Goal: Task Accomplishment & Management: Use online tool/utility

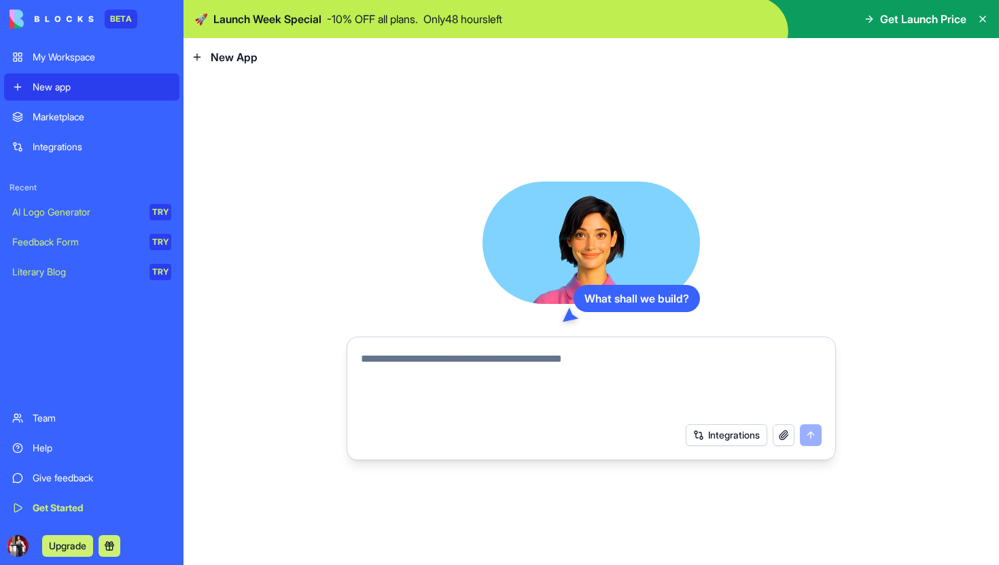
click at [430, 355] on textarea at bounding box center [591, 383] width 461 height 65
click at [703, 427] on button "Integrations" at bounding box center [727, 435] width 82 height 22
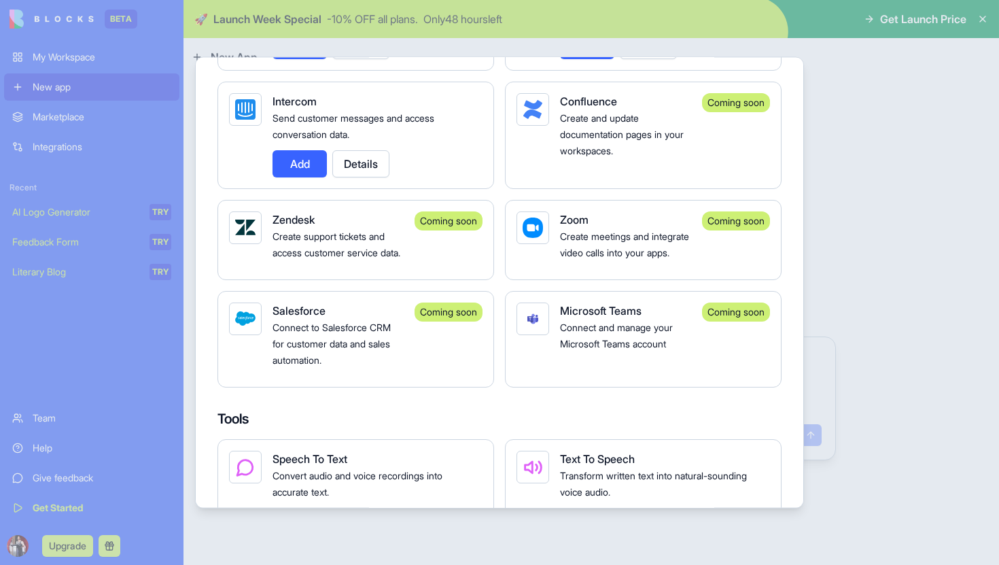
scroll to position [1164, 0]
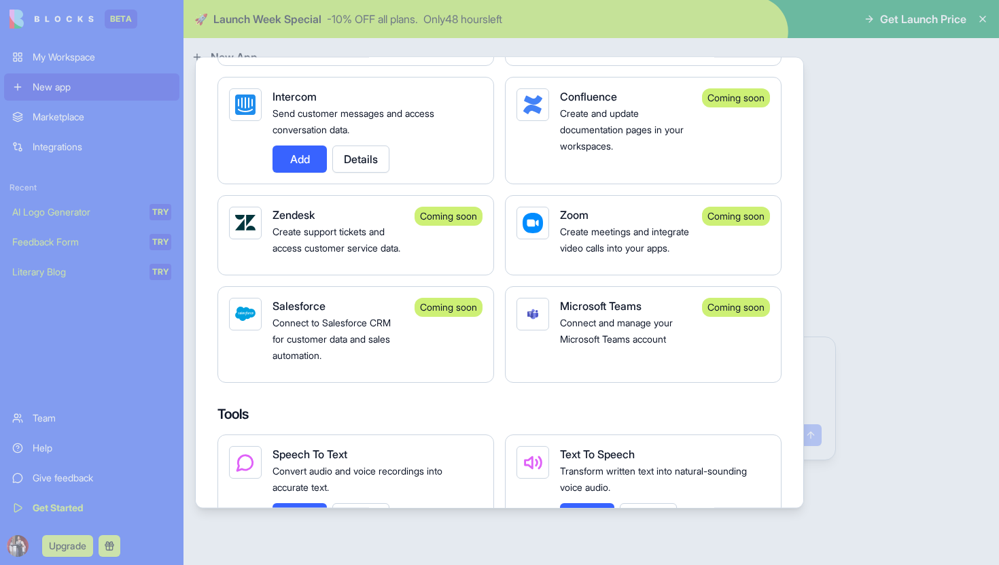
click at [875, 328] on div at bounding box center [499, 282] width 999 height 565
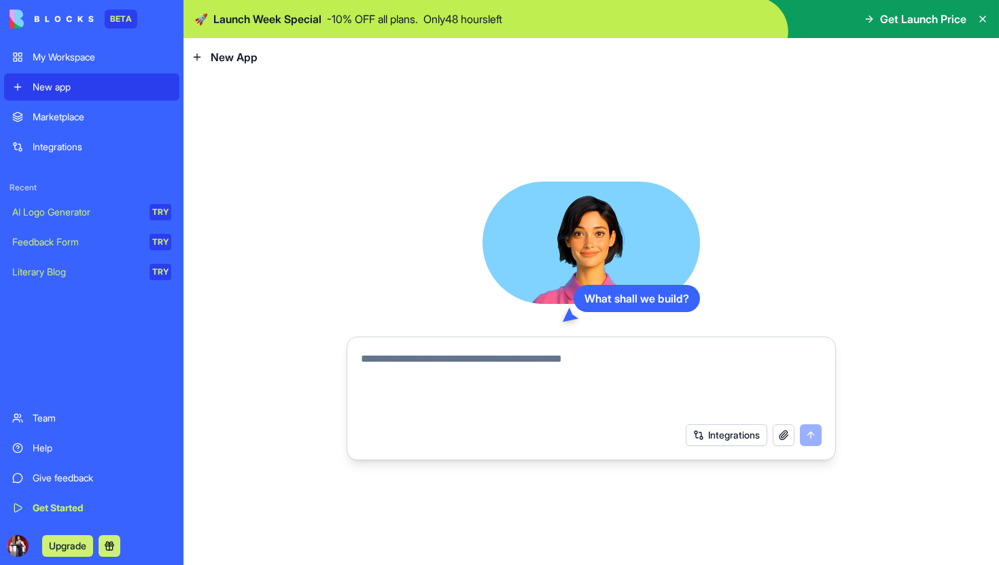
click at [484, 363] on textarea at bounding box center [591, 383] width 461 height 65
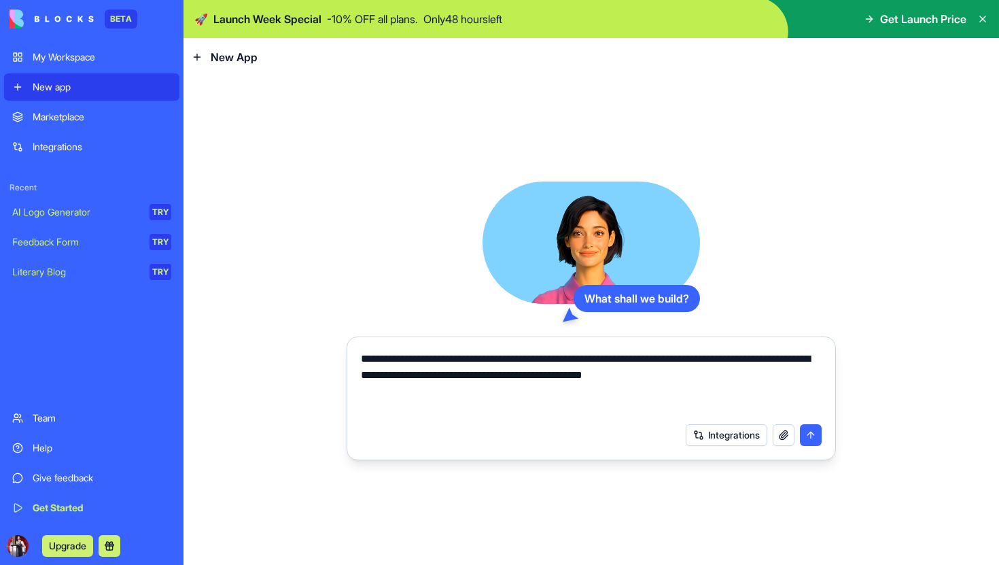
click at [811, 356] on textarea "**********" at bounding box center [591, 383] width 461 height 65
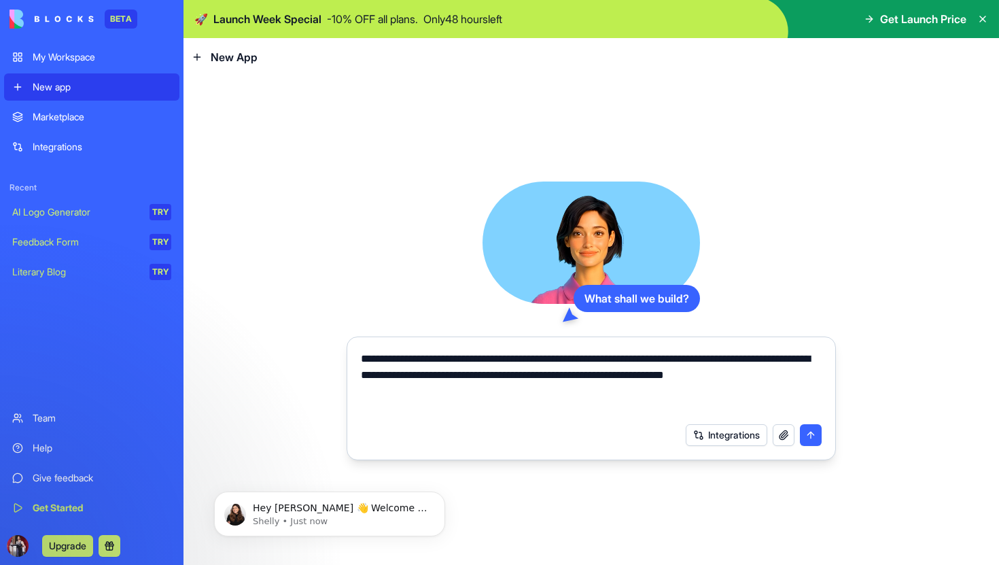
scroll to position [0, 0]
click at [805, 377] on textarea "**********" at bounding box center [591, 383] width 461 height 65
click at [386, 393] on textarea "**********" at bounding box center [591, 383] width 461 height 65
type textarea "**********"
click at [677, 393] on textarea "**********" at bounding box center [591, 383] width 461 height 65
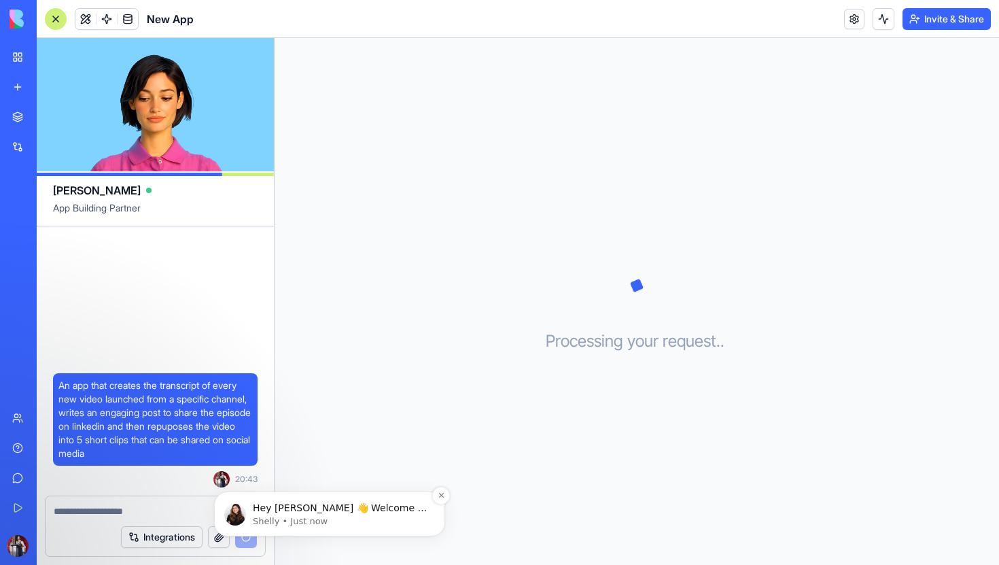
click at [416, 508] on p "Hey Aditya 👋 Welcome to Blocks 🙌 I'm here if you have any questions!" at bounding box center [340, 508] width 175 height 14
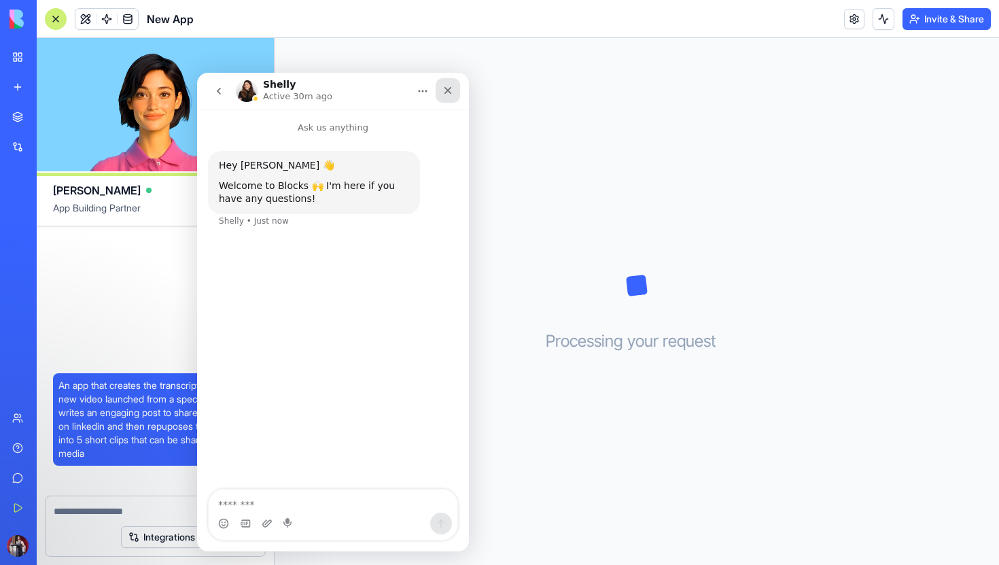
click at [453, 86] on div "Close" at bounding box center [447, 90] width 24 height 24
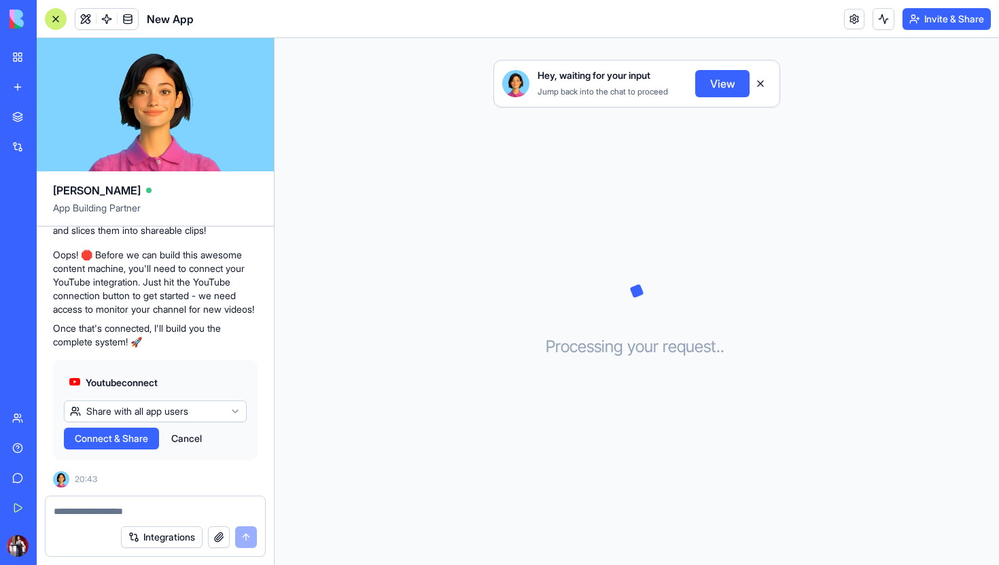
scroll to position [263, 0]
click at [130, 440] on span "Connect & Share" at bounding box center [111, 438] width 73 height 14
click at [170, 412] on html "BETA My Workspace New app Marketplace Integrations Recent New App AI Logo Gener…" at bounding box center [499, 282] width 999 height 565
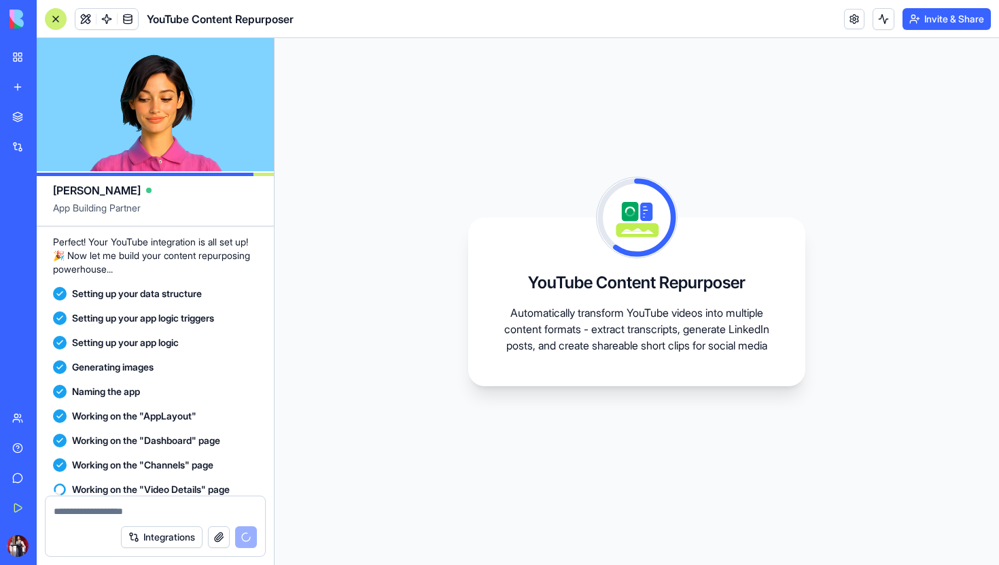
scroll to position [535, 0]
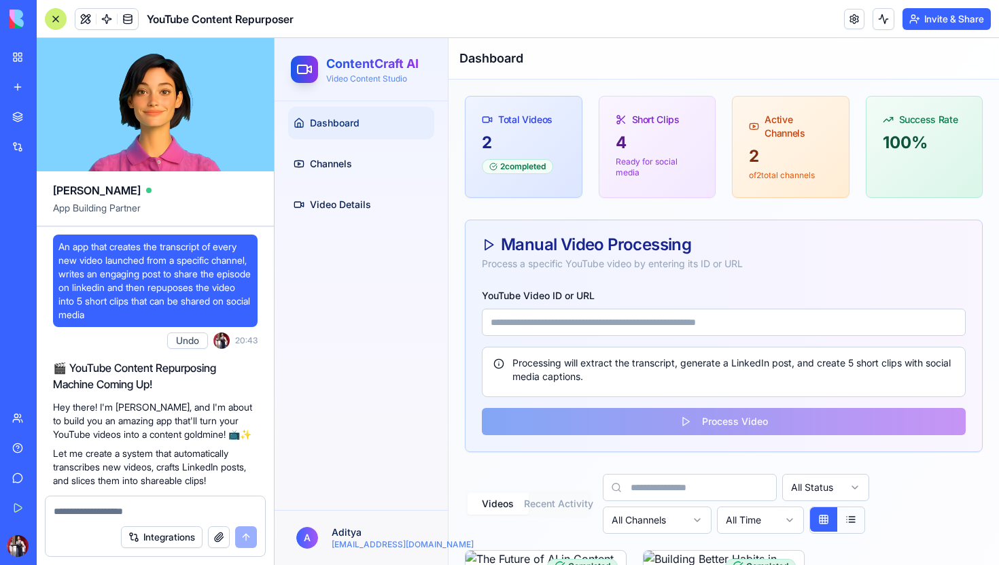
click at [662, 155] on div "4 Ready for social media" at bounding box center [657, 163] width 116 height 63
click at [690, 376] on div "Processing will extract the transcript, generate a LinkedIn post, and create 5 …" at bounding box center [723, 369] width 461 height 27
click at [698, 431] on form "YouTube Video ID or URL Processing will extract the transcript, generate a Link…" at bounding box center [724, 361] width 484 height 148
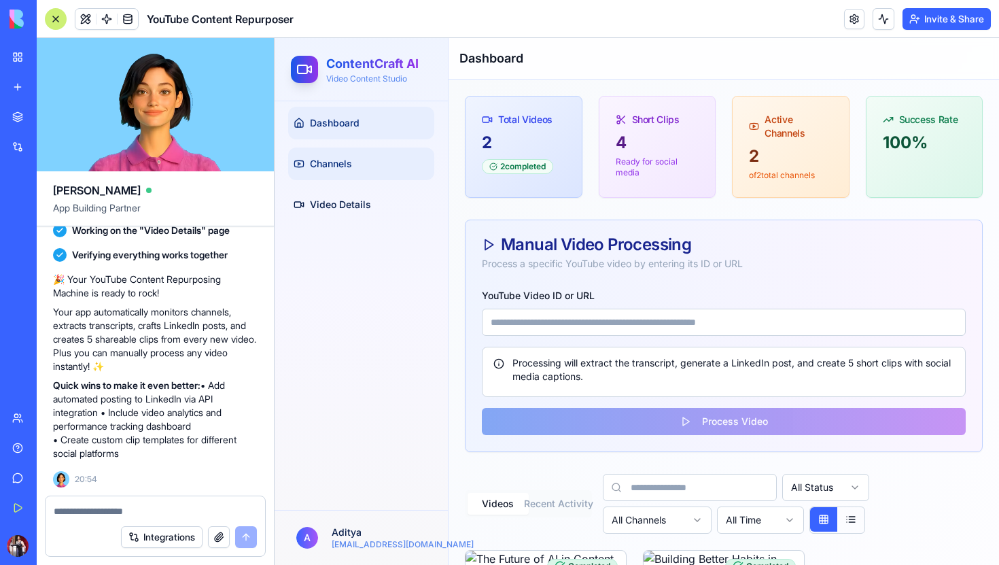
click at [383, 164] on link "Channels" at bounding box center [361, 163] width 146 height 33
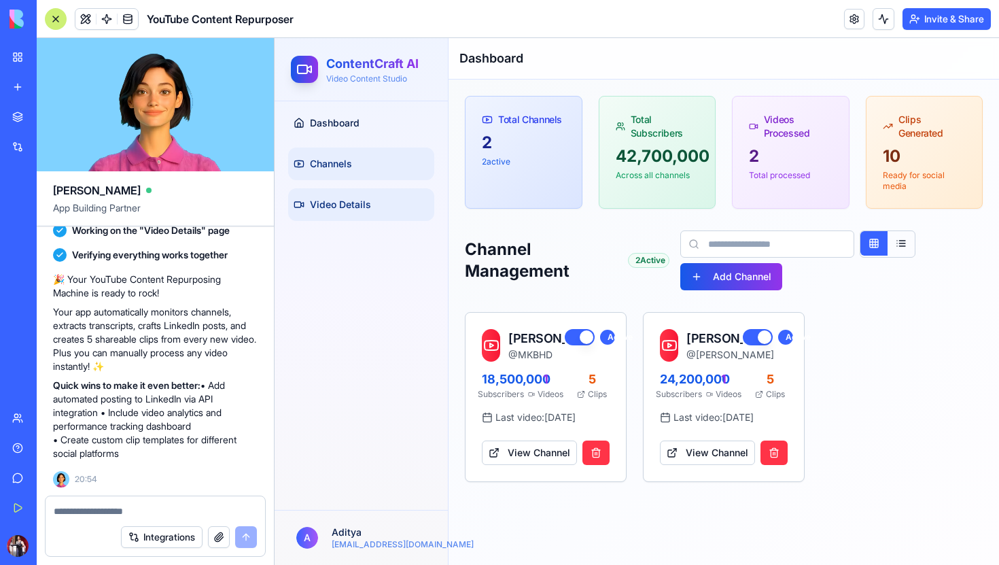
click at [373, 198] on link "Video Details" at bounding box center [361, 204] width 146 height 33
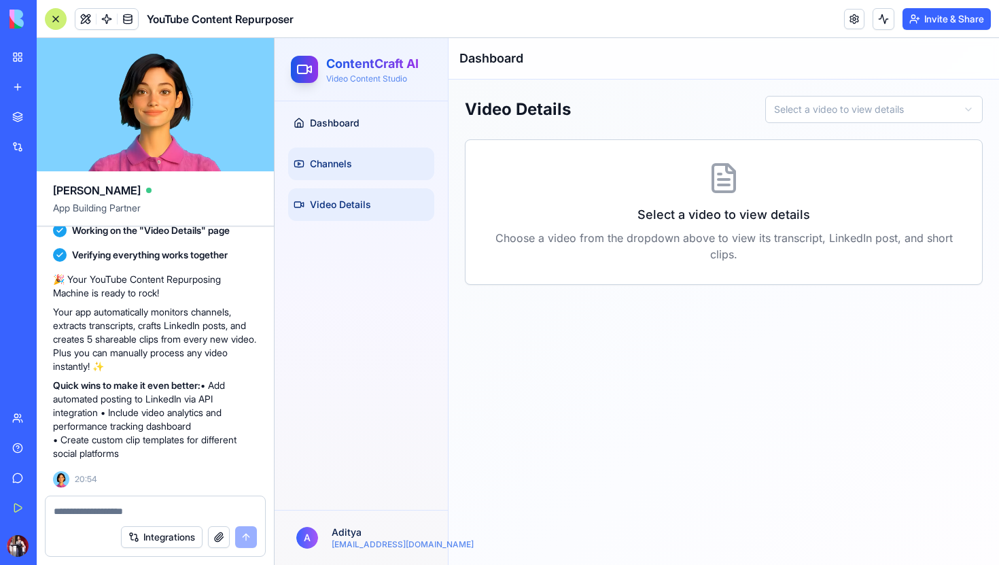
click at [351, 166] on span "Channels" at bounding box center [331, 164] width 42 height 14
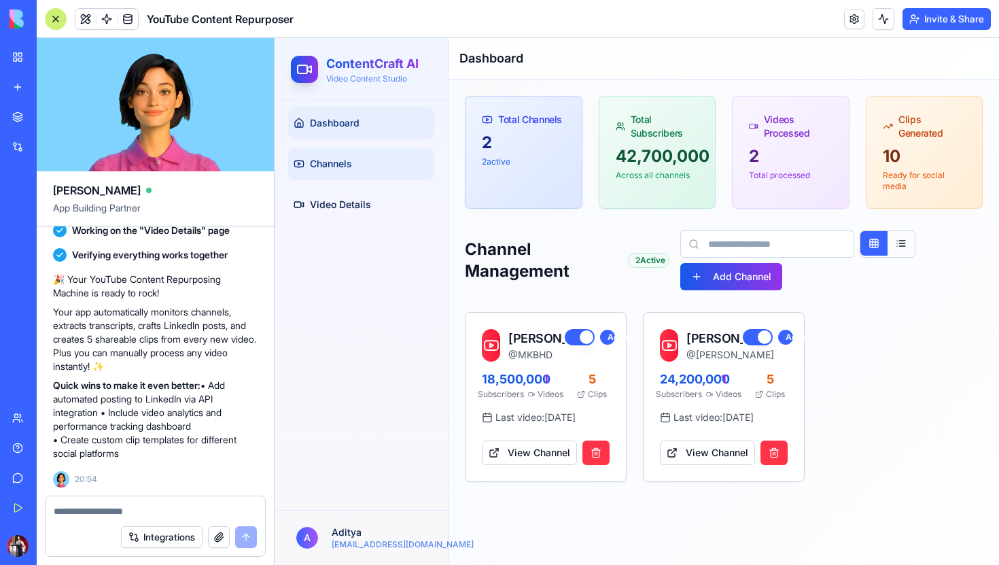
click at [369, 114] on link "Dashboard" at bounding box center [361, 123] width 146 height 33
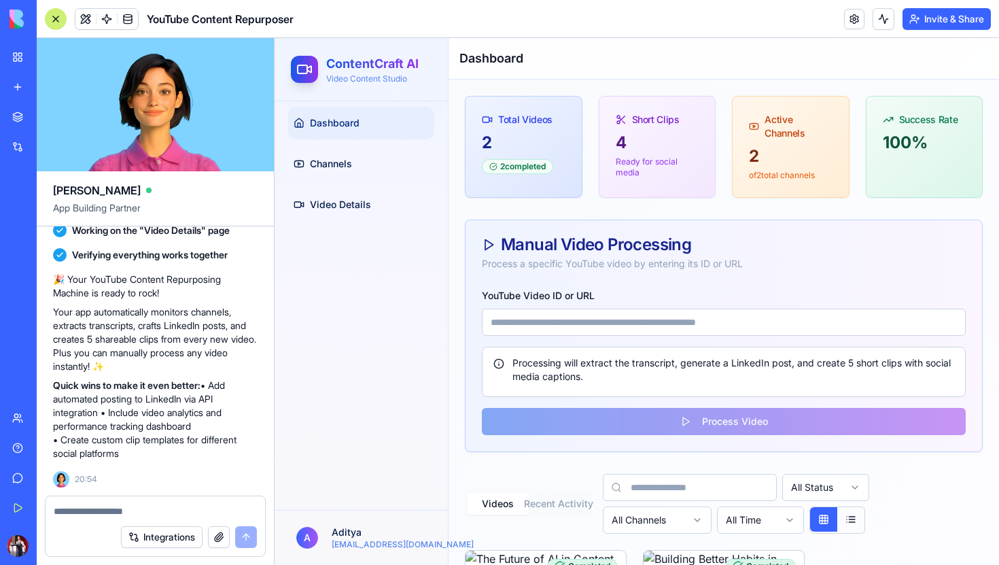
click at [583, 328] on input "YouTube Video ID or URL" at bounding box center [724, 321] width 484 height 27
paste input "**********"
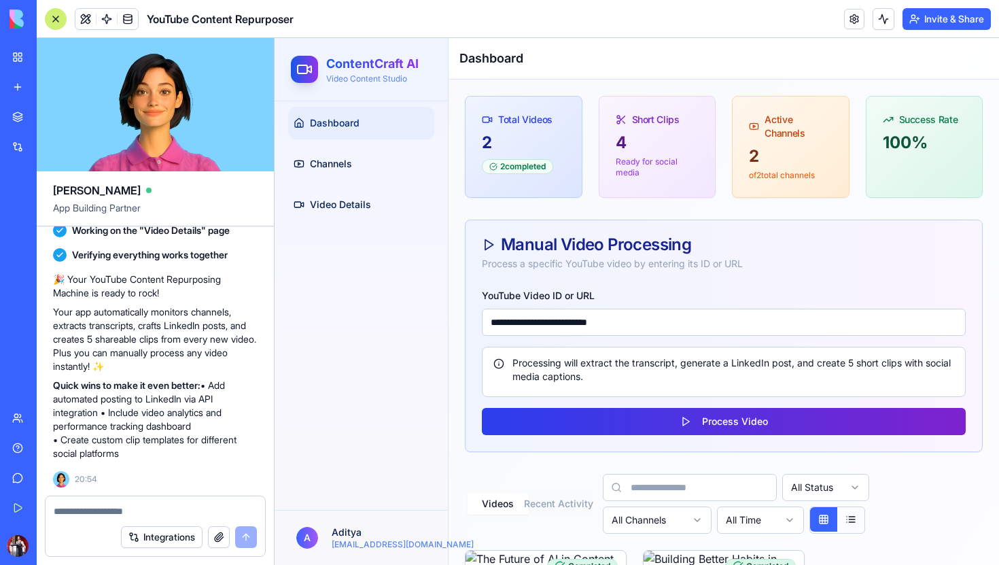
type input "**********"
click at [638, 415] on button "Process Video" at bounding box center [724, 421] width 484 height 27
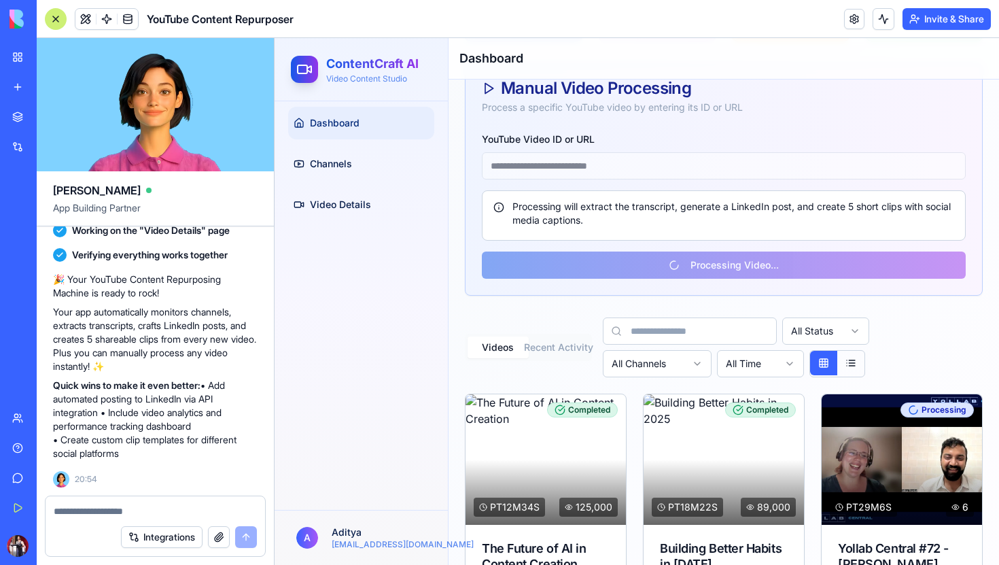
scroll to position [264, 0]
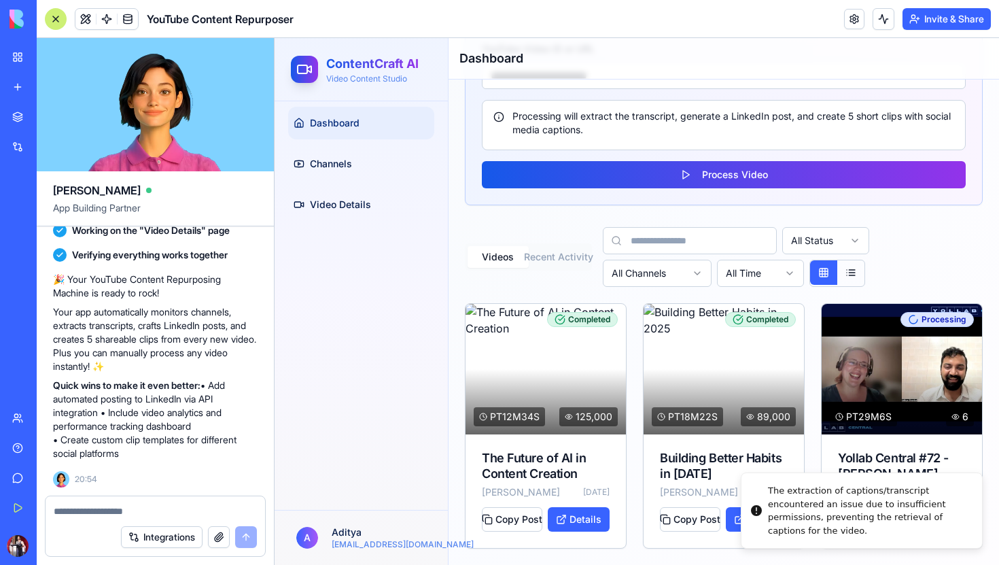
click at [836, 518] on div "The extraction of captions/transcript encountered an issue due to insufficient …" at bounding box center [869, 510] width 203 height 53
click at [836, 520] on div "The extraction of captions/transcript encountered an issue due to insufficient …" at bounding box center [869, 510] width 203 height 53
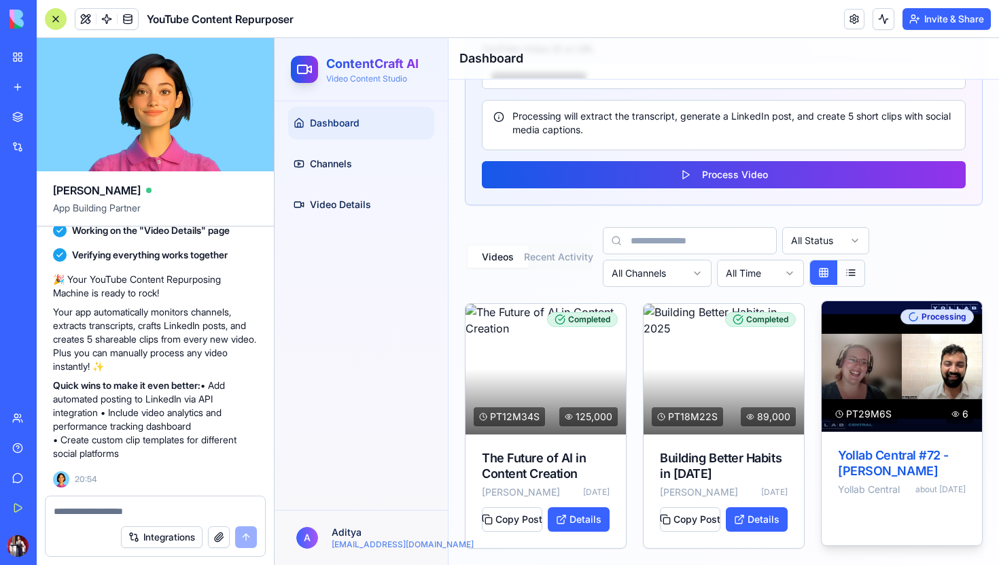
click at [934, 311] on span "processing" at bounding box center [943, 316] width 45 height 11
click at [872, 448] on div "Yollab Central #72 - [PERSON_NAME]" at bounding box center [902, 463] width 128 height 31
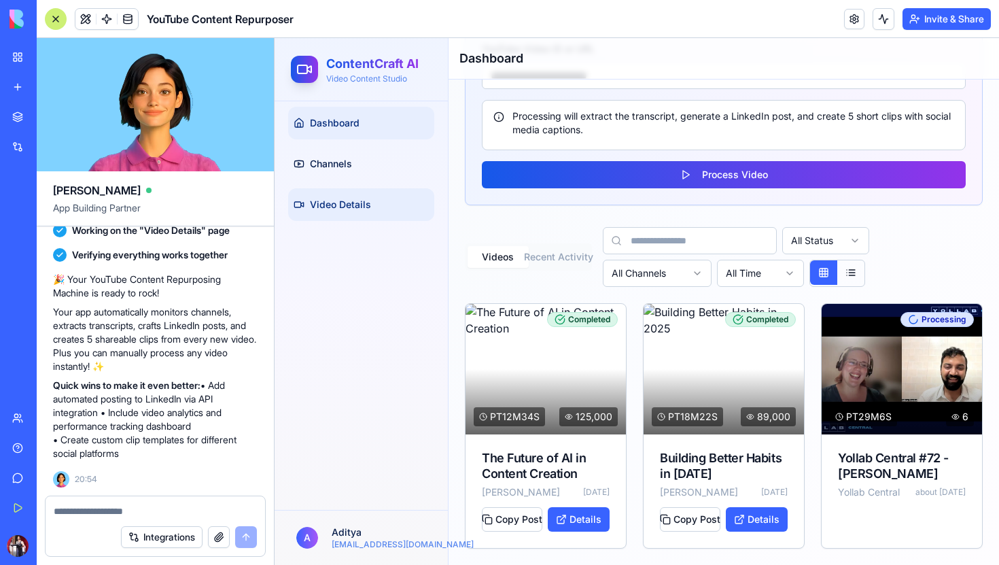
click at [302, 210] on link "Video Details" at bounding box center [361, 204] width 146 height 33
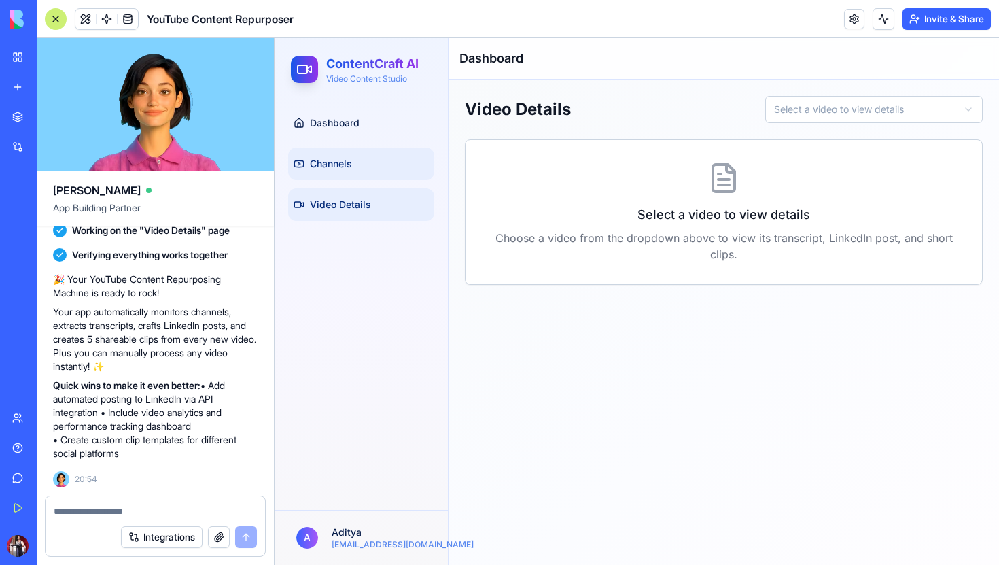
click at [310, 169] on span "Channels" at bounding box center [331, 164] width 42 height 14
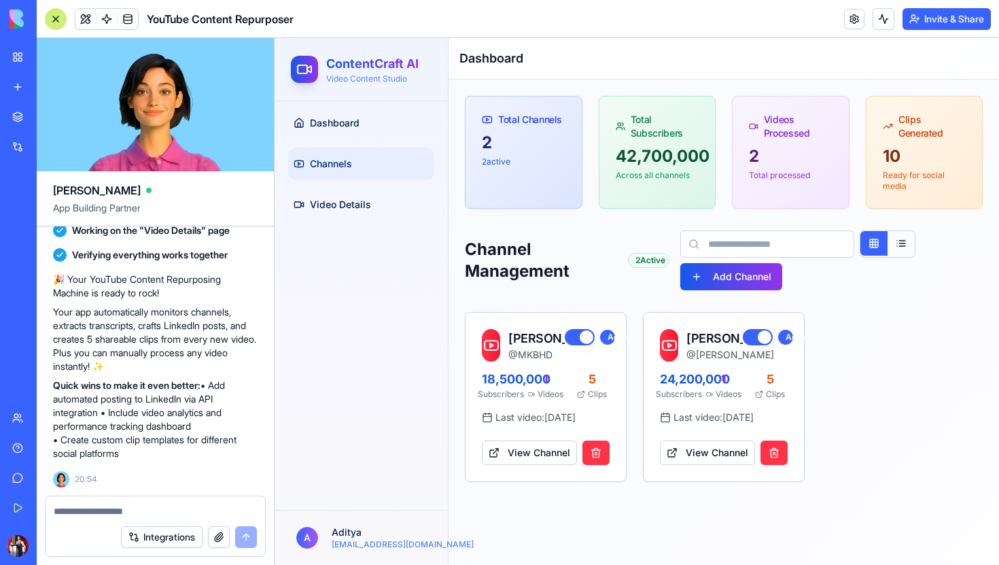
click at [760, 247] on input at bounding box center [767, 243] width 174 height 27
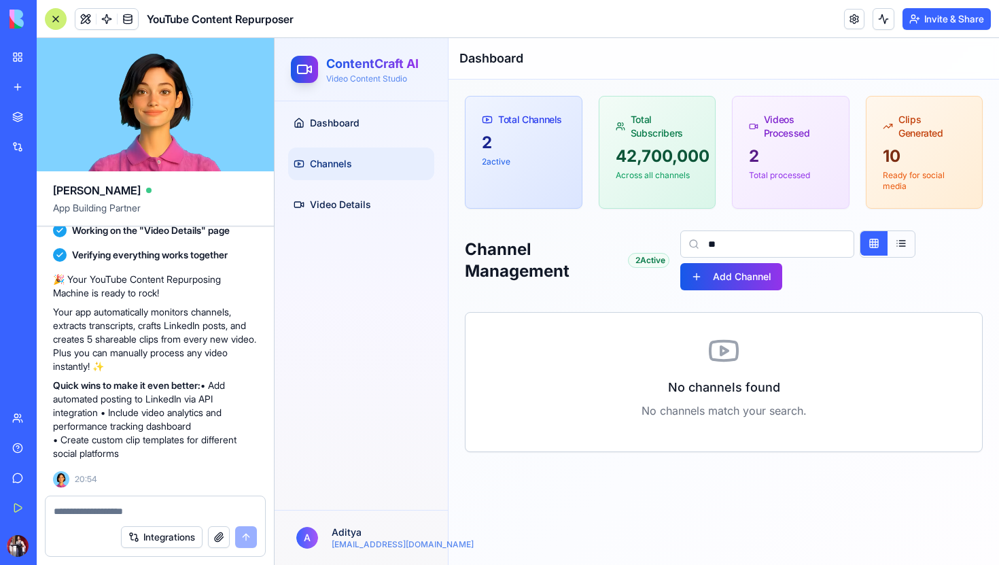
type input "*"
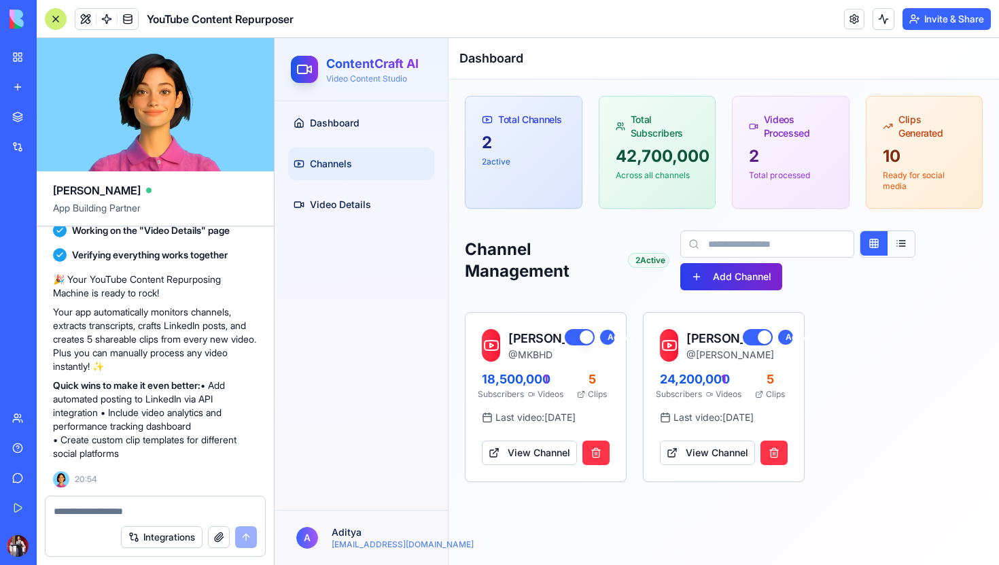
click at [760, 283] on button "Add Channel" at bounding box center [731, 276] width 102 height 27
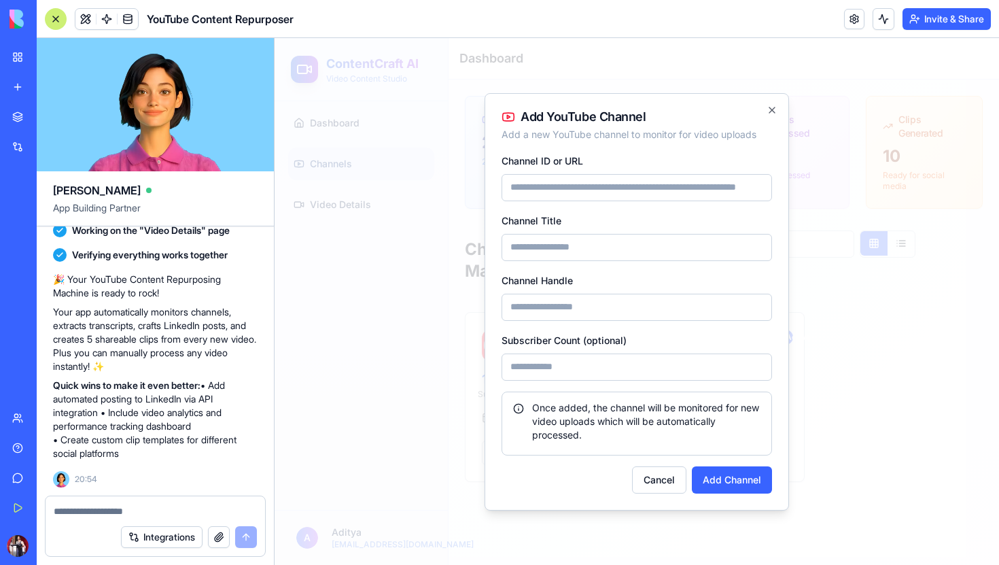
click at [635, 184] on input "Channel ID or URL" at bounding box center [636, 187] width 270 height 27
paste input "**********"
type input "**********"
click at [611, 252] on input "Channel Title" at bounding box center [636, 247] width 270 height 27
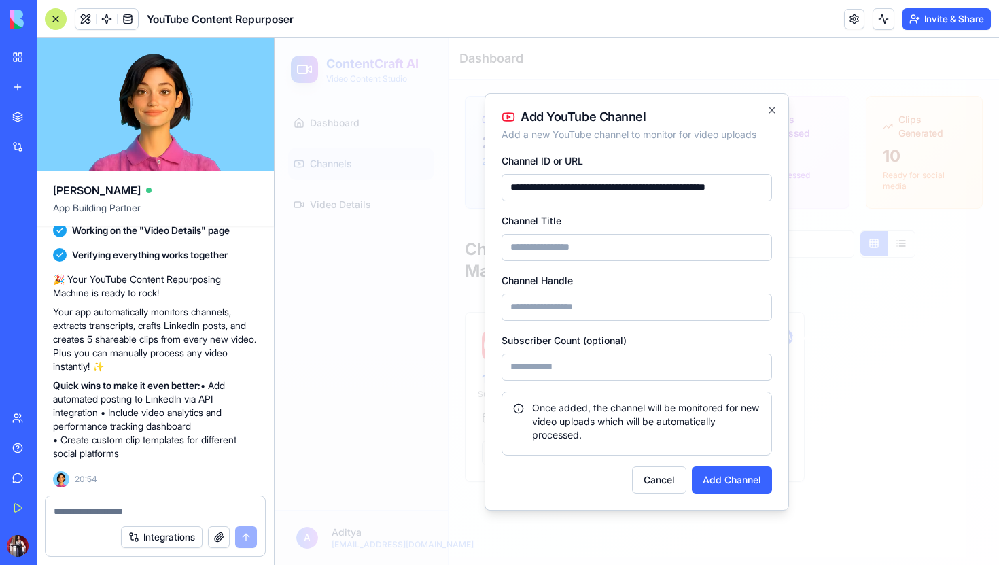
scroll to position [0, 0]
type input "**********"
click at [607, 306] on input "Channel Handle" at bounding box center [636, 307] width 270 height 27
type input "**********"
click at [734, 483] on button "Add Channel" at bounding box center [732, 479] width 80 height 27
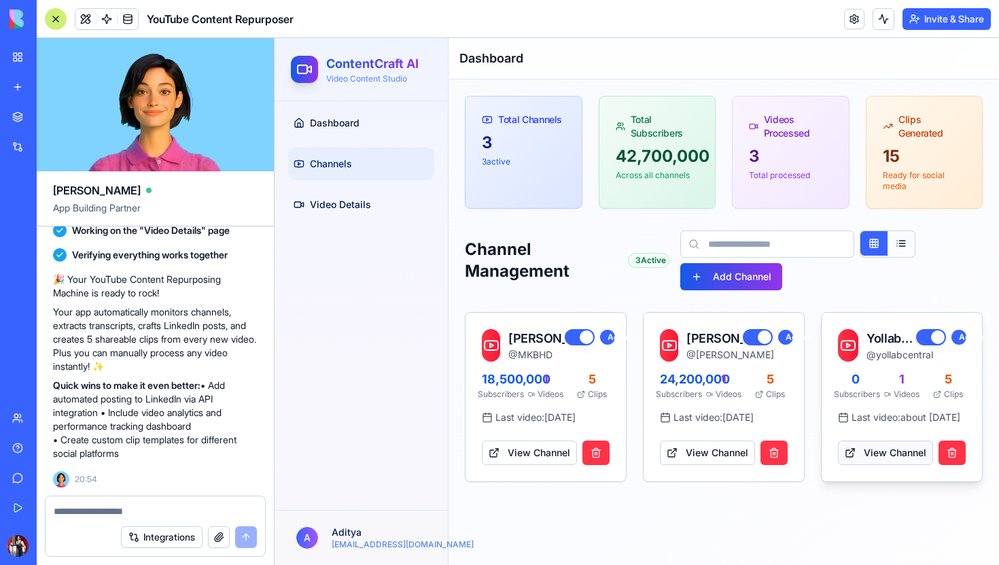
click at [893, 463] on button "View Channel" at bounding box center [885, 452] width 95 height 24
click at [354, 130] on link "Dashboard" at bounding box center [361, 123] width 146 height 33
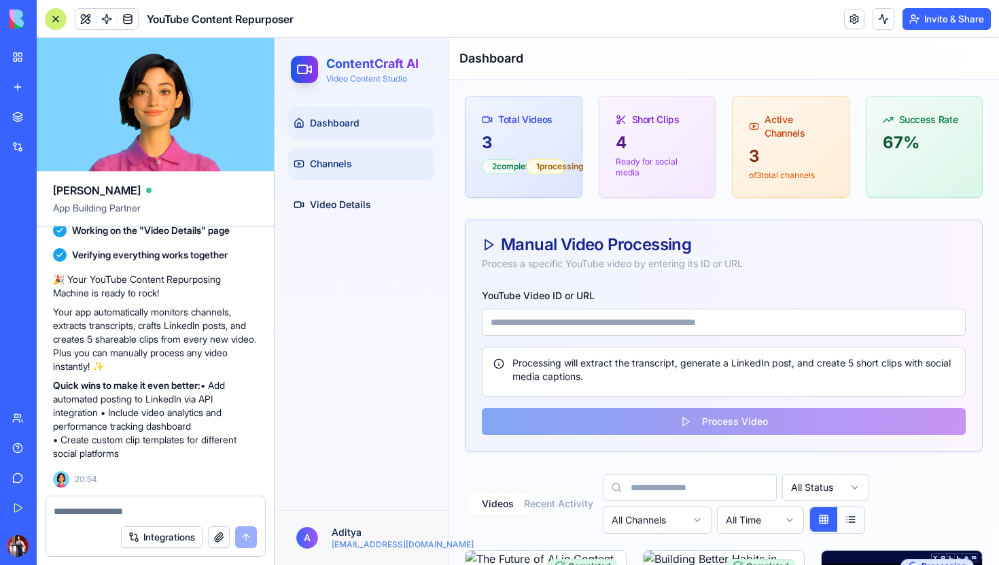
click at [364, 170] on link "Channels" at bounding box center [361, 163] width 146 height 33
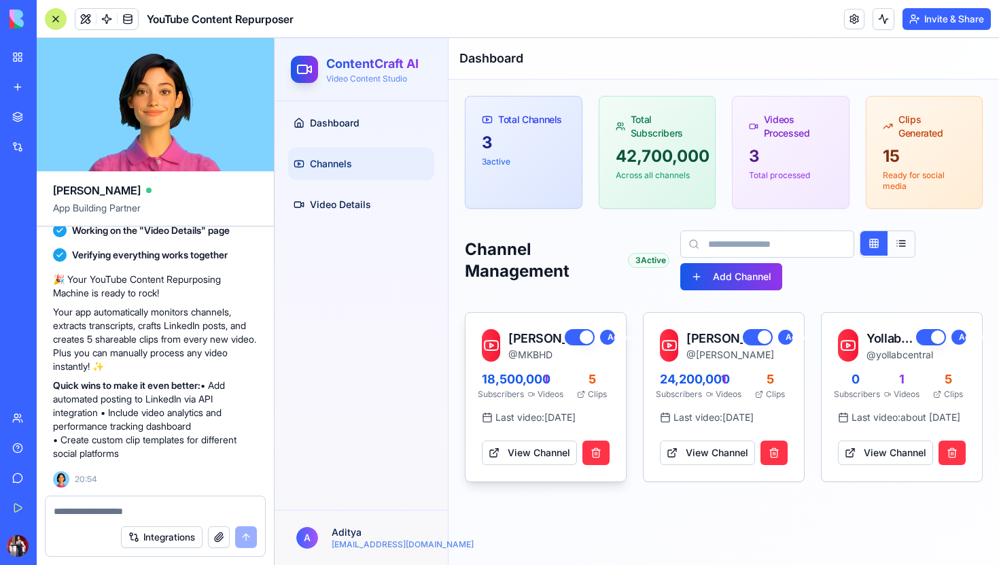
click at [585, 340] on button "button" at bounding box center [580, 337] width 30 height 16
click at [599, 450] on button at bounding box center [595, 452] width 27 height 24
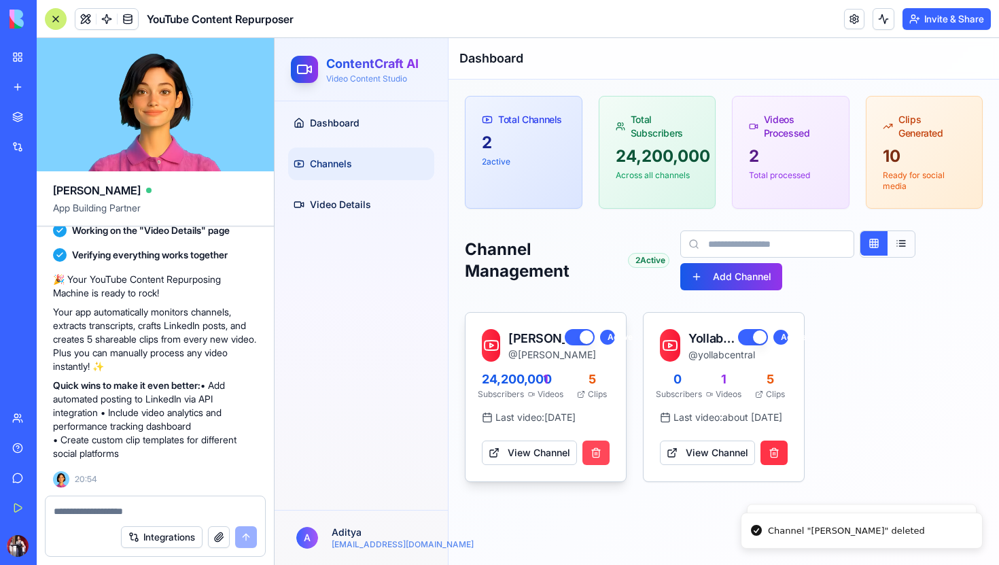
click at [599, 454] on button at bounding box center [595, 452] width 27 height 24
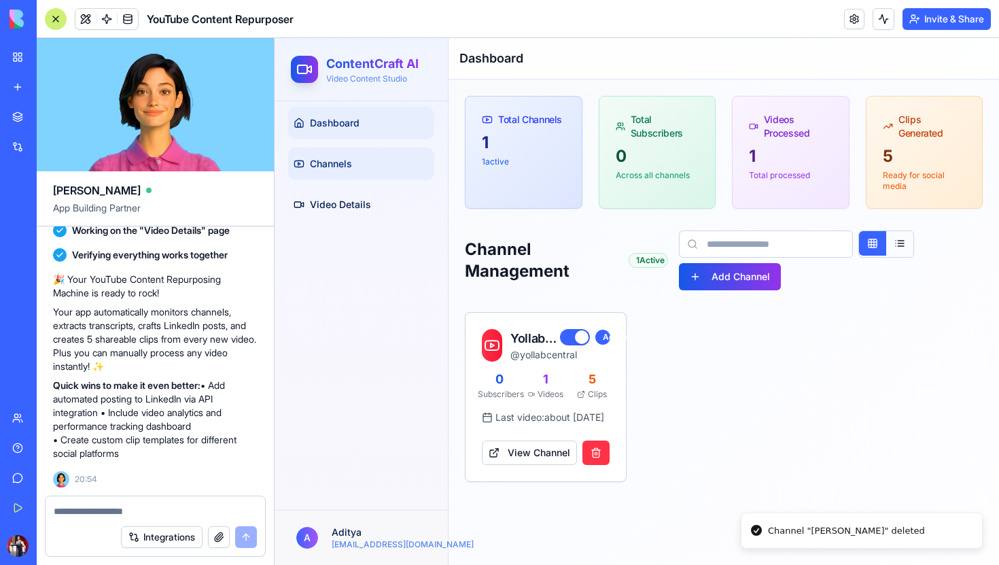
click at [374, 135] on link "Dashboard" at bounding box center [361, 123] width 146 height 33
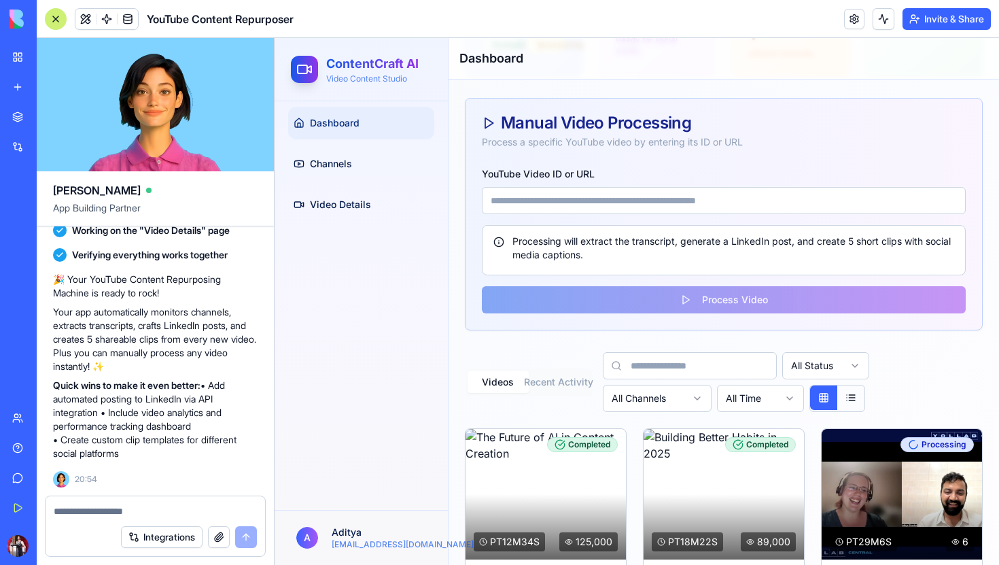
scroll to position [264, 0]
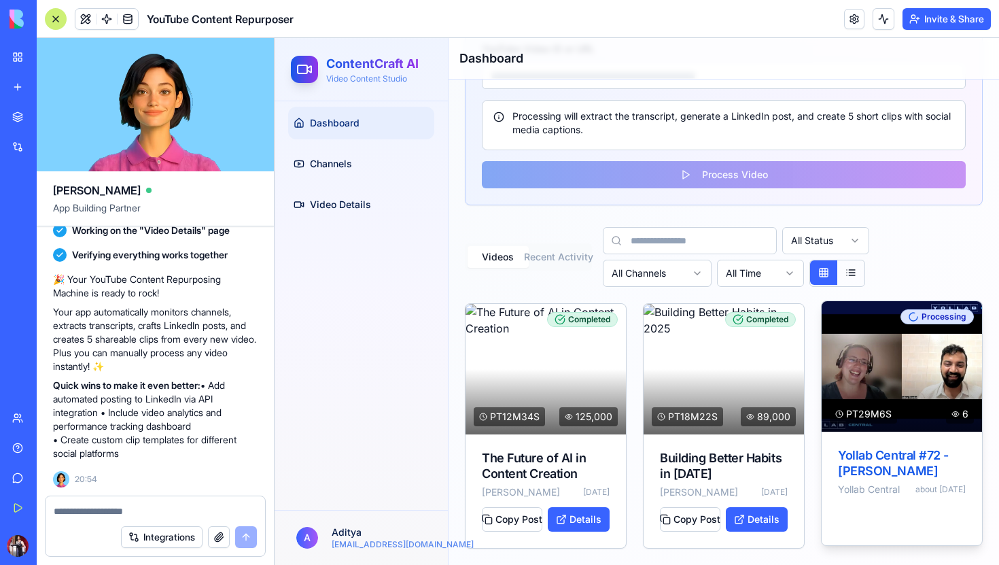
click at [929, 448] on div "Yollab Central #72 - [PERSON_NAME]" at bounding box center [902, 463] width 128 height 31
click at [909, 404] on div "PT29M6S 6" at bounding box center [902, 413] width 144 height 19
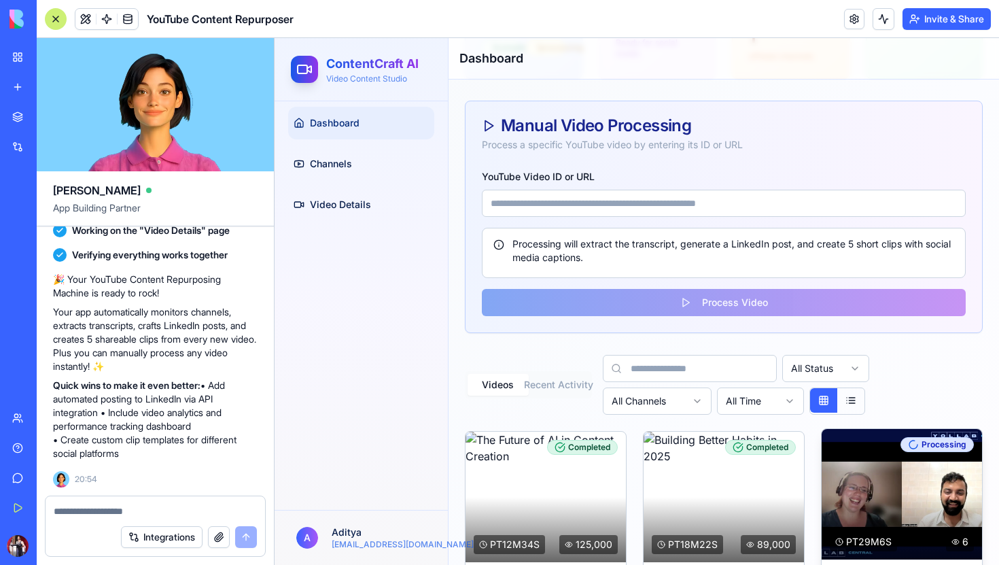
scroll to position [0, 0]
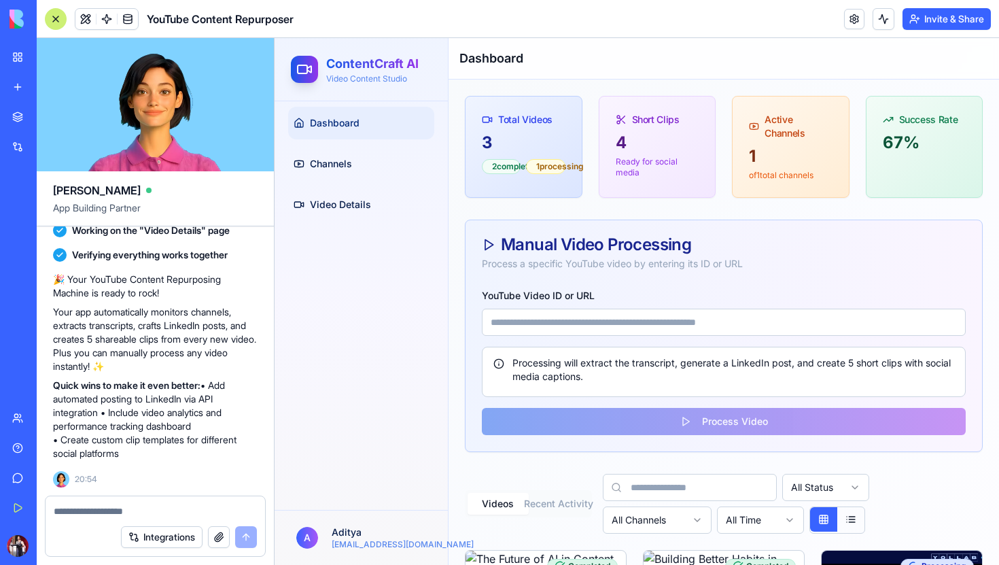
click at [900, 157] on div "67 %" at bounding box center [924, 153] width 116 height 43
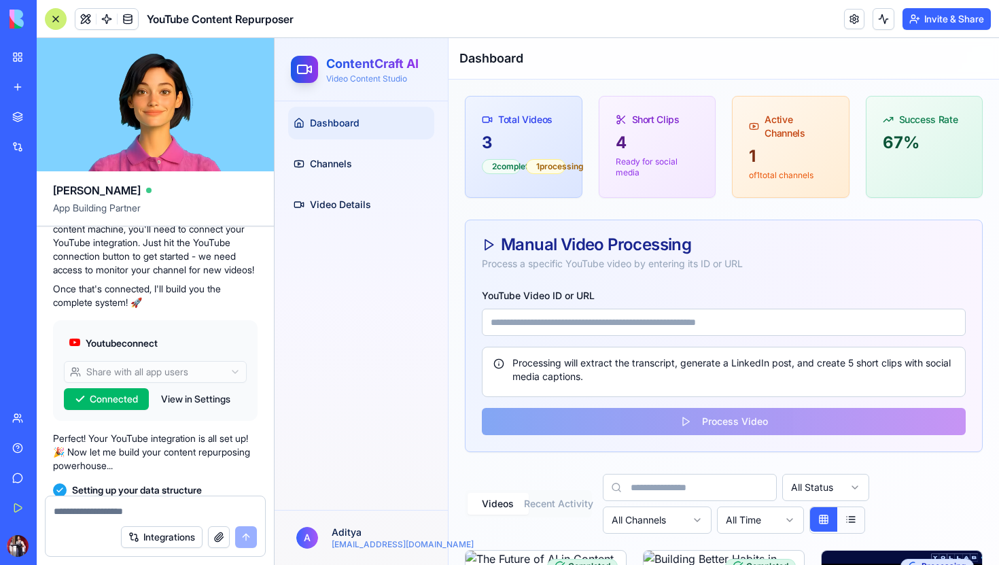
scroll to position [288, 0]
click at [180, 411] on button "View in Settings" at bounding box center [195, 400] width 83 height 22
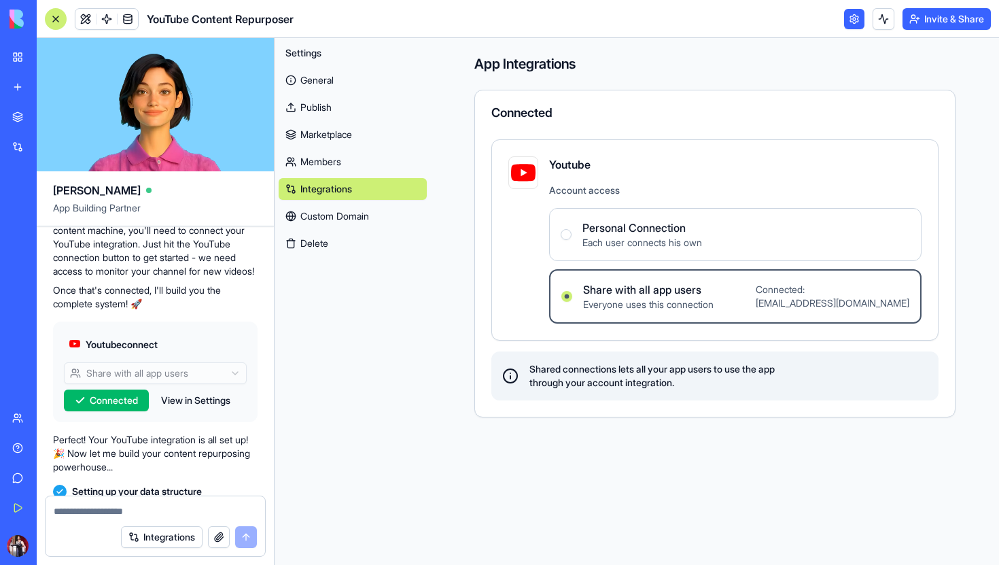
click at [621, 232] on span "Personal Connection" at bounding box center [642, 227] width 120 height 16
click at [571, 232] on Connection "Personal Connection Each user connects his own" at bounding box center [566, 234] width 11 height 11
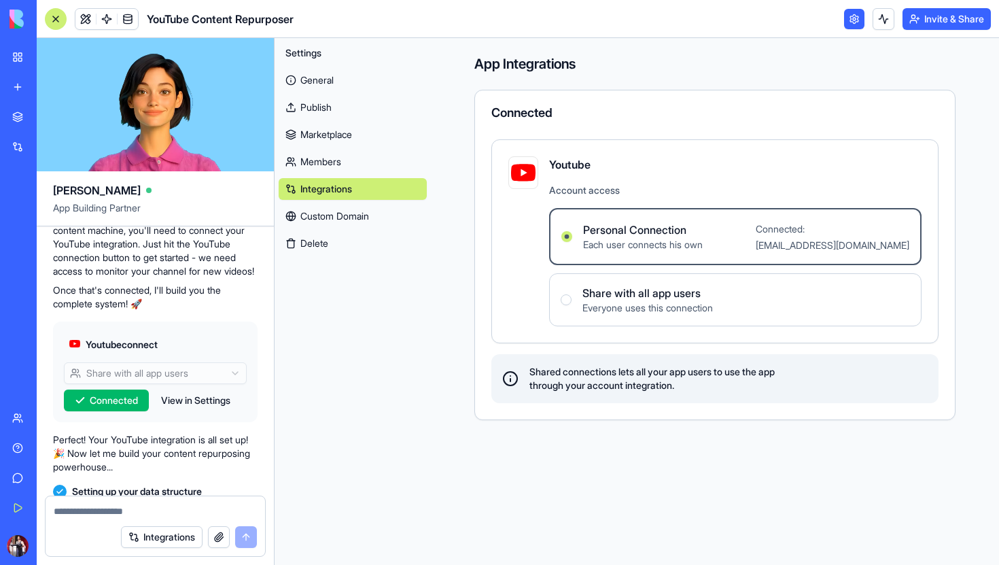
click at [337, 86] on link "General" at bounding box center [353, 80] width 148 height 22
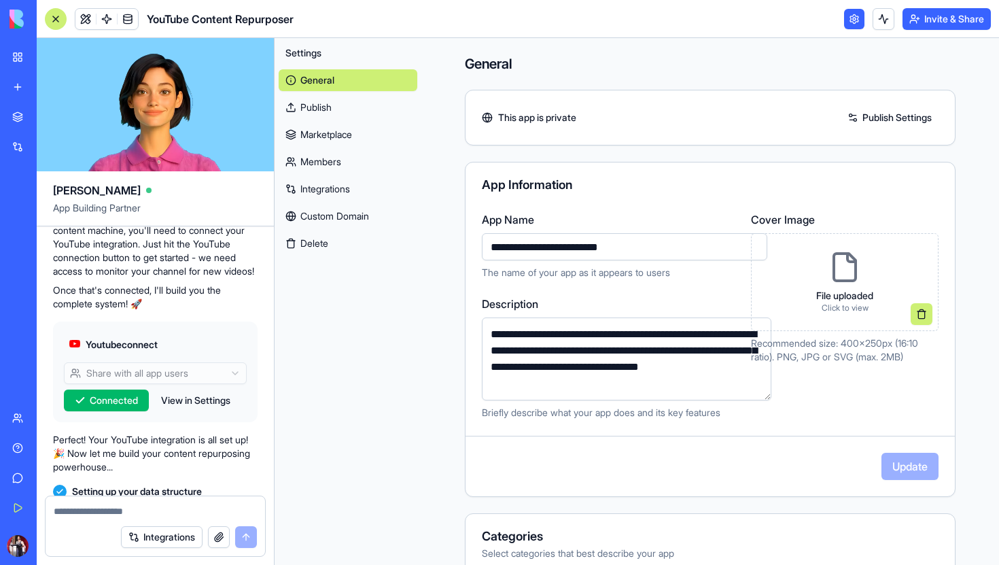
scroll to position [758, 0]
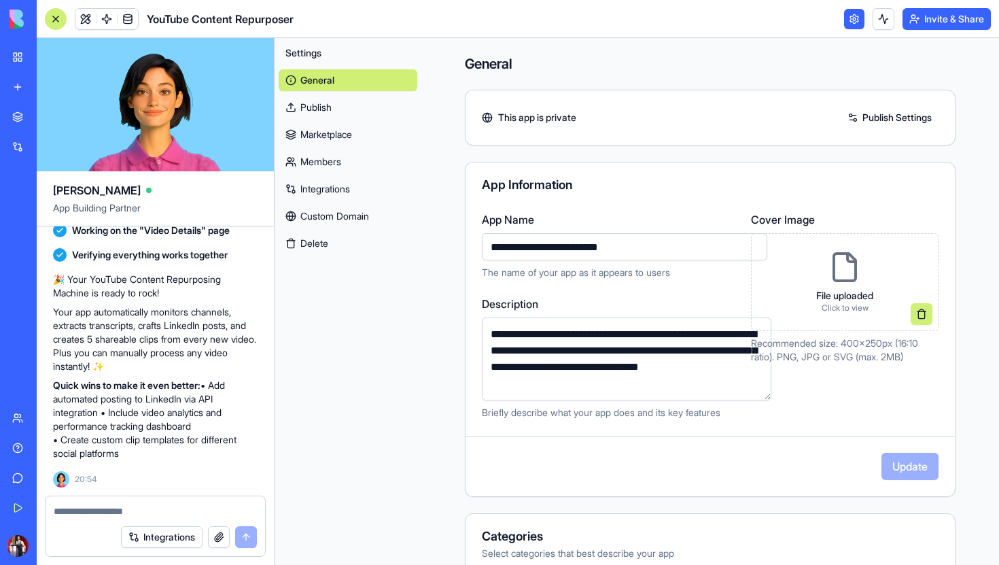
click at [126, 418] on p "Quick wins to make it even better: • Add automated posting to LinkedIn via API …" at bounding box center [155, 419] width 204 height 82
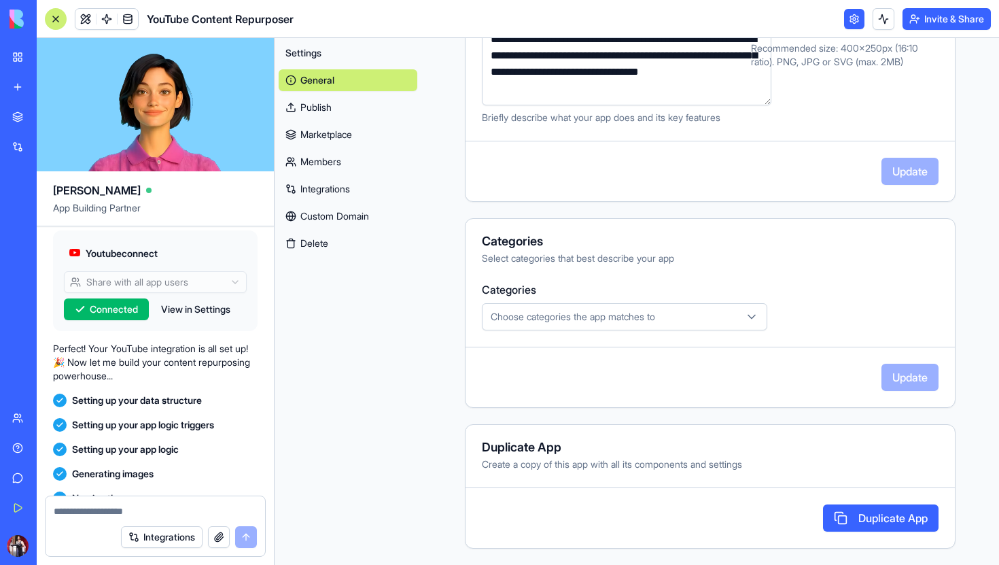
scroll to position [372, 0]
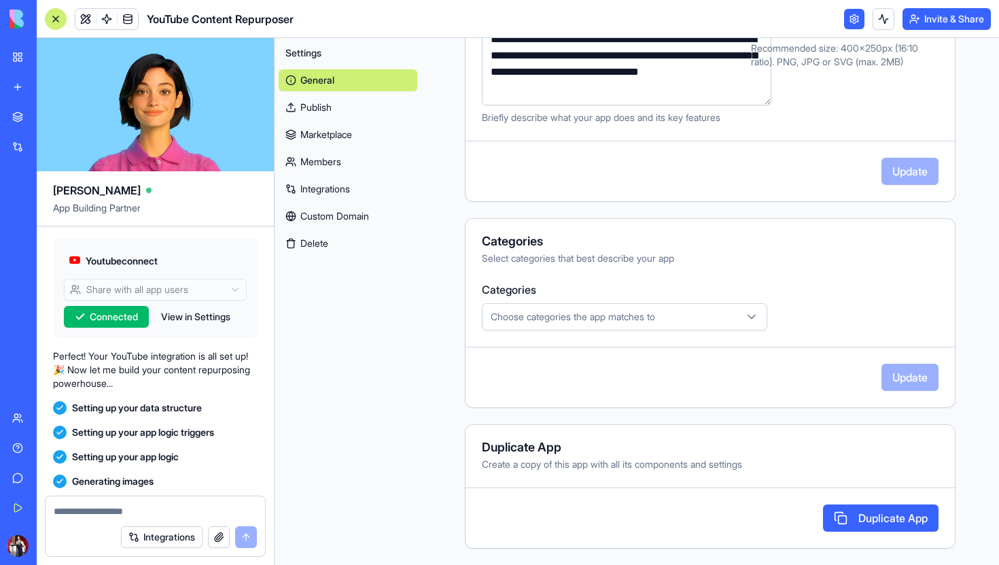
click at [421, 423] on div "**********" at bounding box center [709, 153] width 577 height 821
click at [185, 14] on span "YouTube Content Repurposer" at bounding box center [220, 19] width 147 height 16
click at [83, 18] on link at bounding box center [85, 19] width 20 height 20
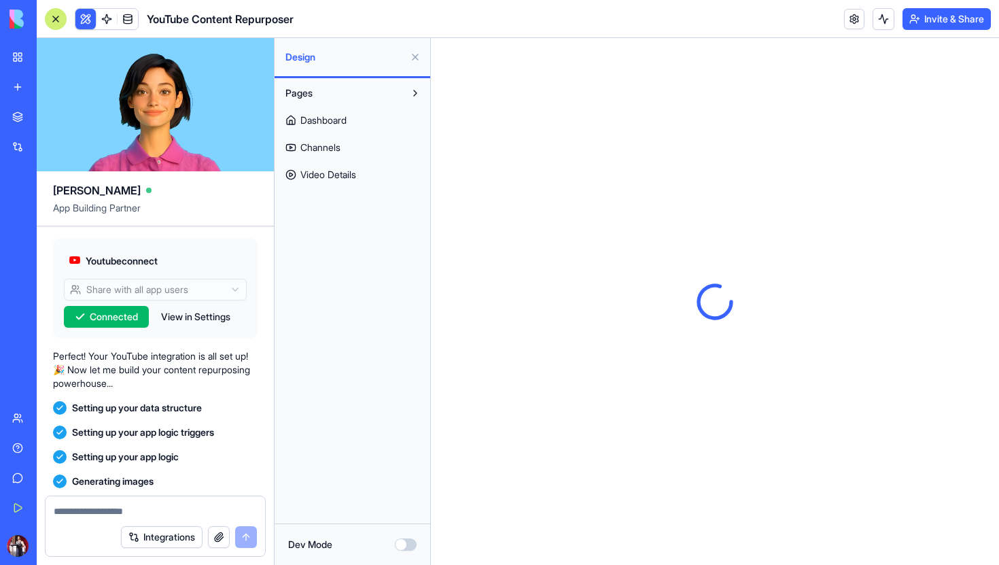
click at [332, 127] on link "Dashboard" at bounding box center [352, 120] width 147 height 22
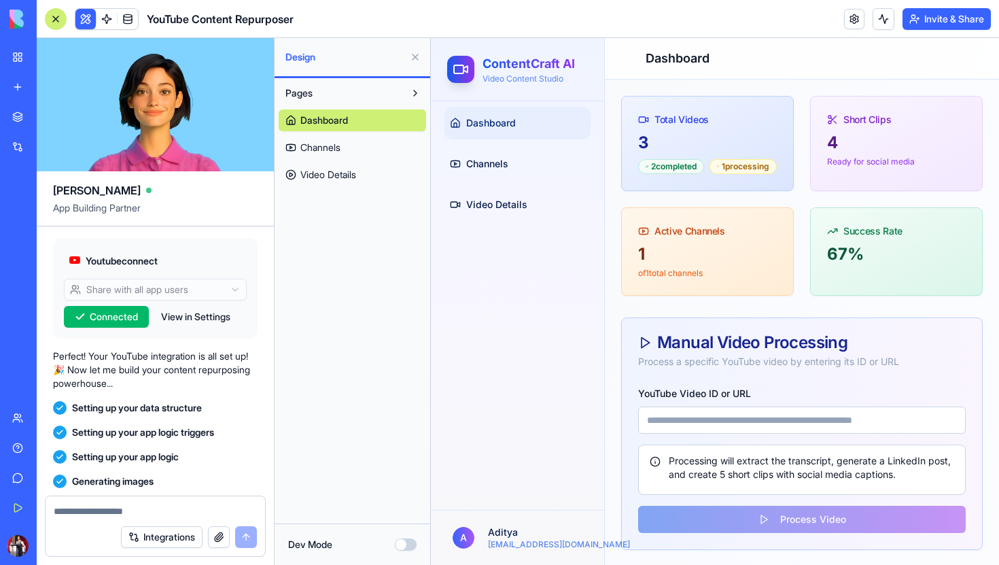
click at [700, 428] on input "YouTube Video ID or URL" at bounding box center [801, 419] width 327 height 27
paste input "**********"
type input "**********"
paste input "**********"
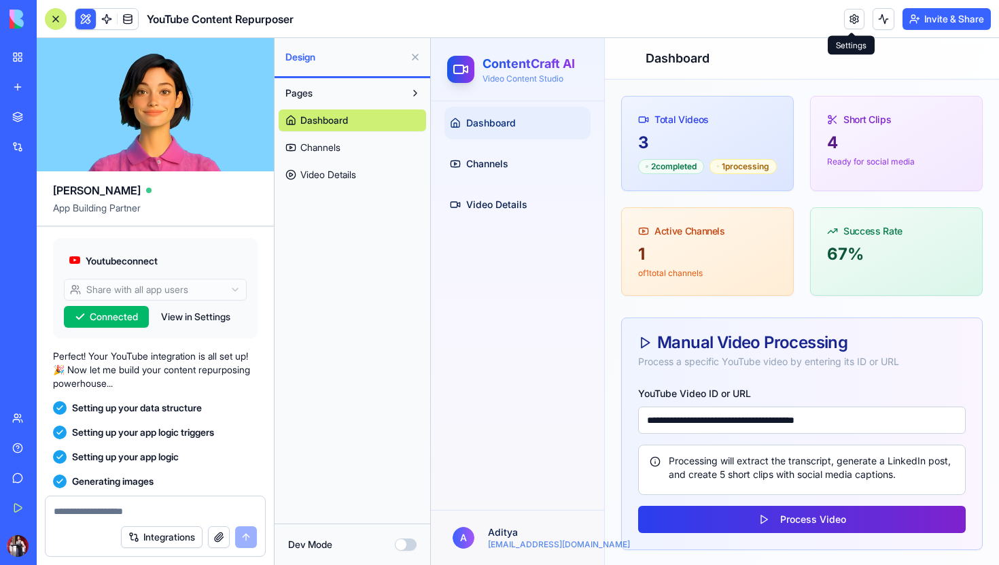
type input "**********"
click at [789, 518] on button "Process Video" at bounding box center [801, 518] width 327 height 27
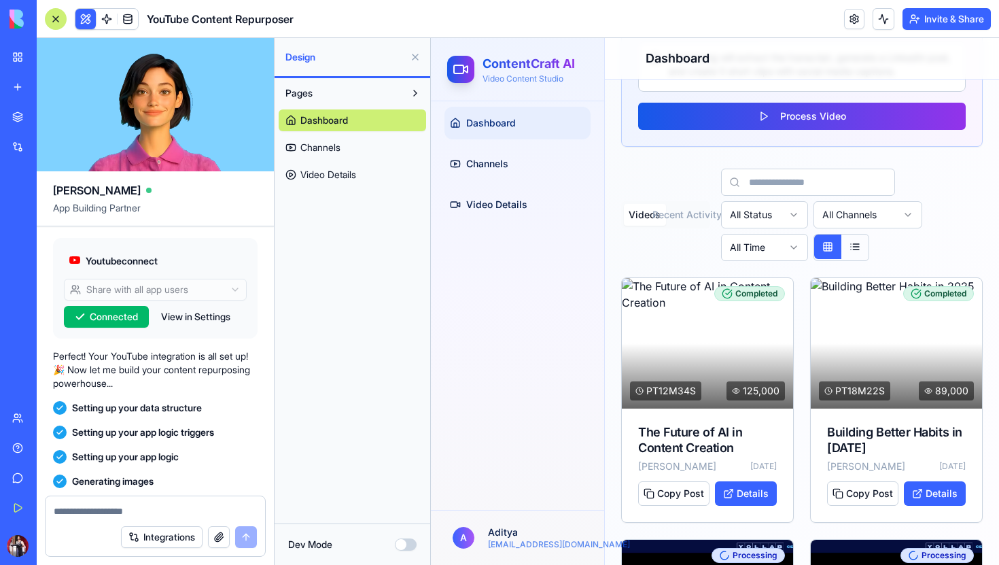
scroll to position [625, 0]
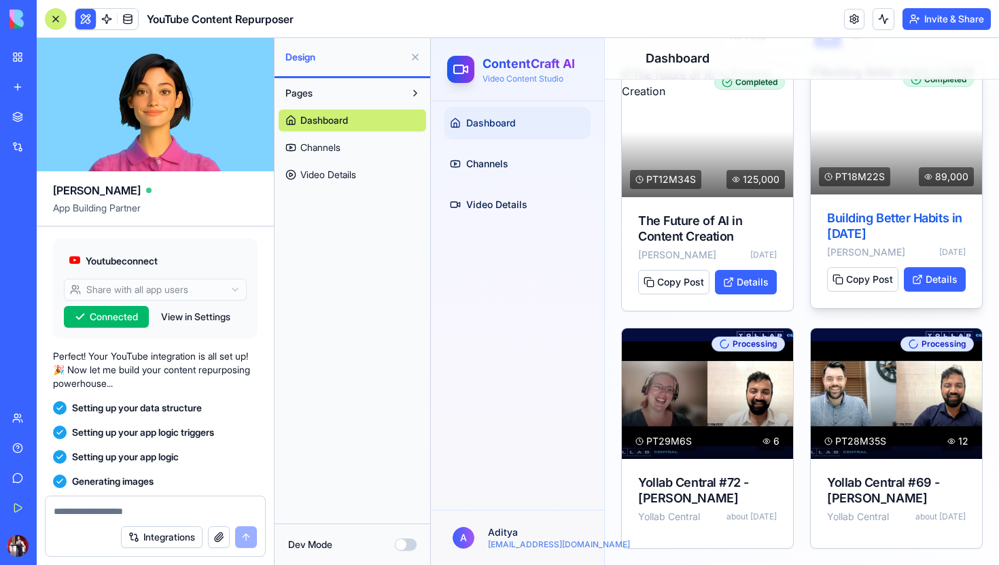
click at [876, 154] on div at bounding box center [896, 129] width 171 height 130
click at [931, 281] on button "Details" at bounding box center [935, 279] width 62 height 24
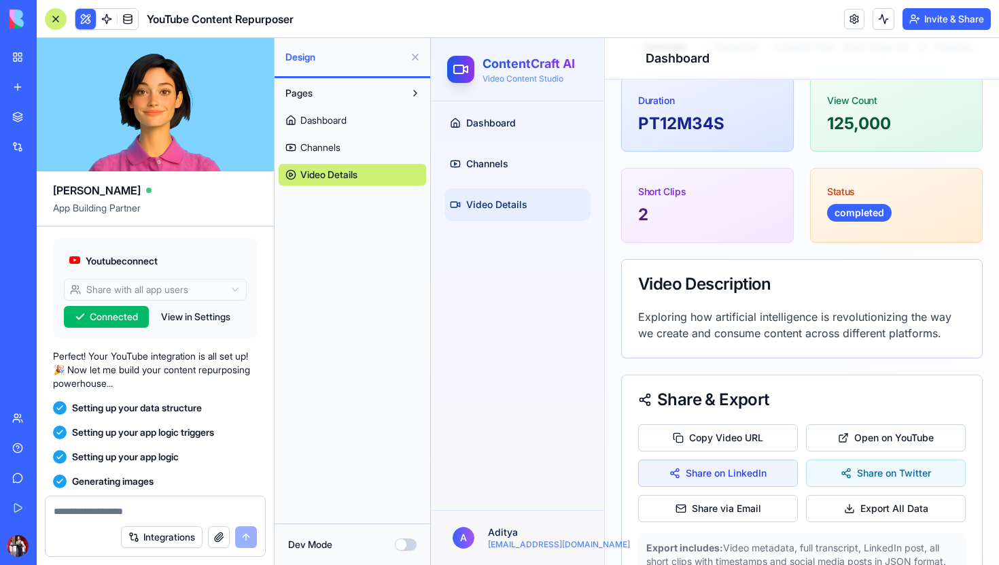
scroll to position [520, 0]
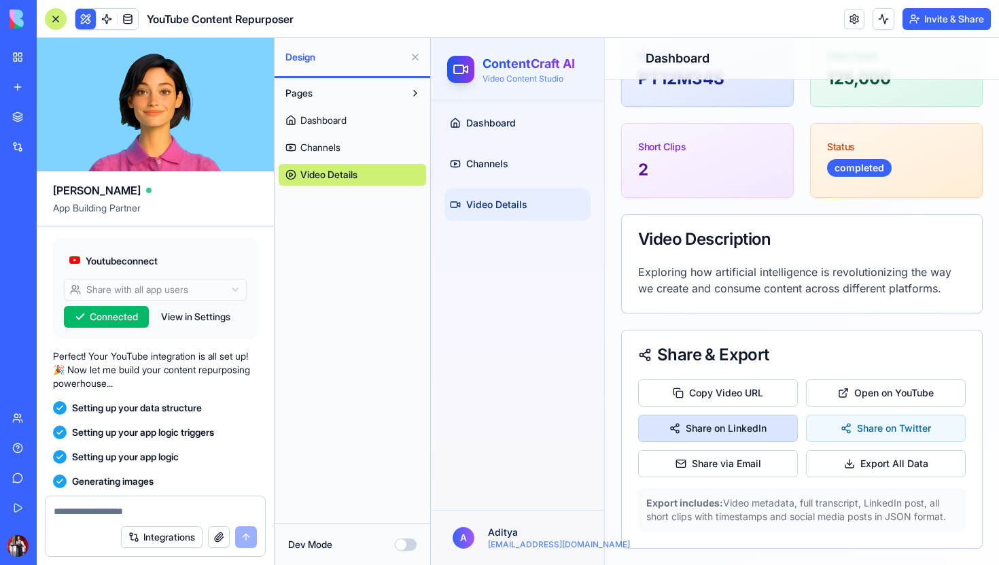
click at [775, 435] on button "Share on LinkedIn" at bounding box center [718, 427] width 160 height 27
click at [868, 463] on button "Export All Data" at bounding box center [886, 463] width 160 height 27
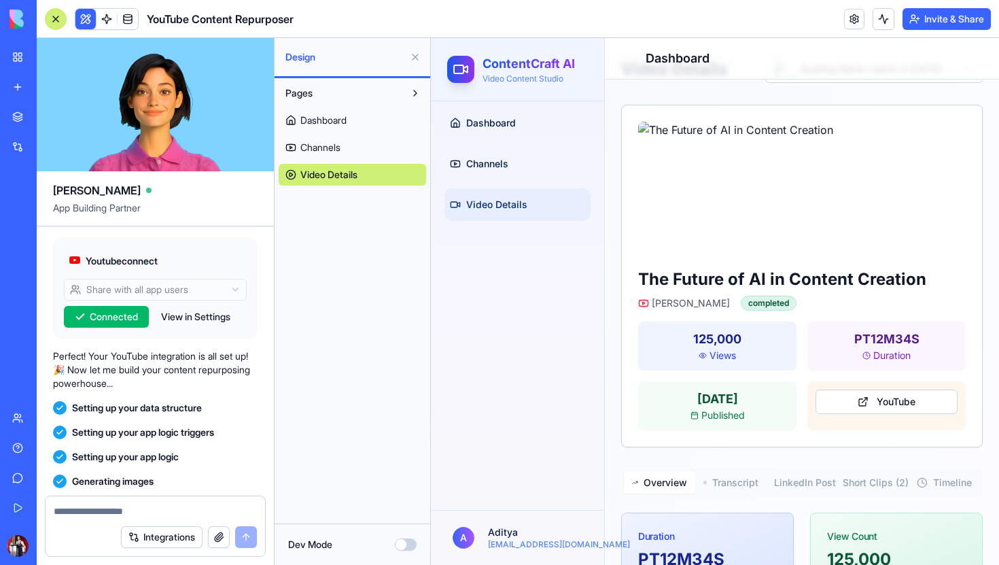
scroll to position [0, 0]
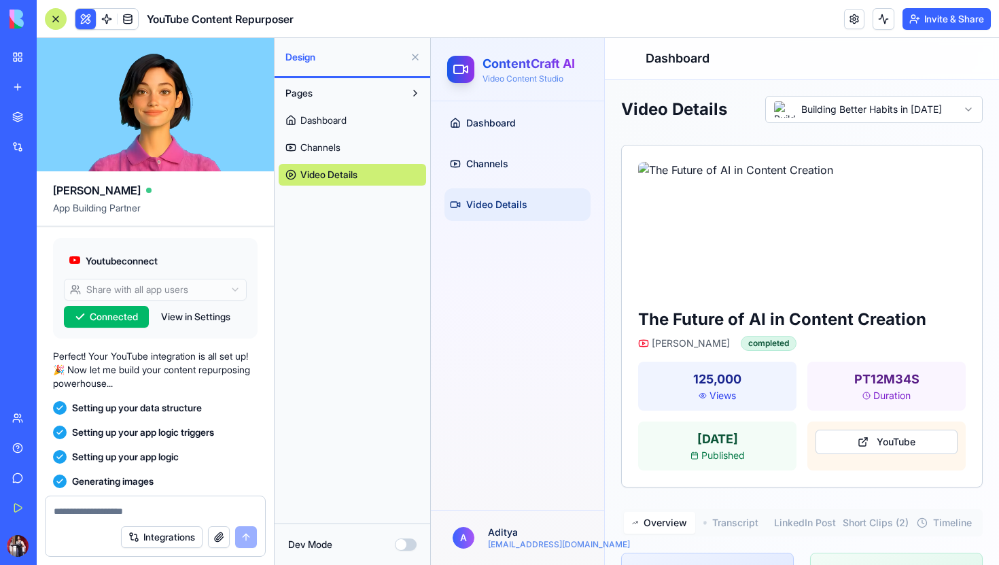
click at [346, 115] on span "Dashboard" at bounding box center [323, 120] width 46 height 14
click at [346, 115] on span "Dashboard" at bounding box center [324, 120] width 48 height 14
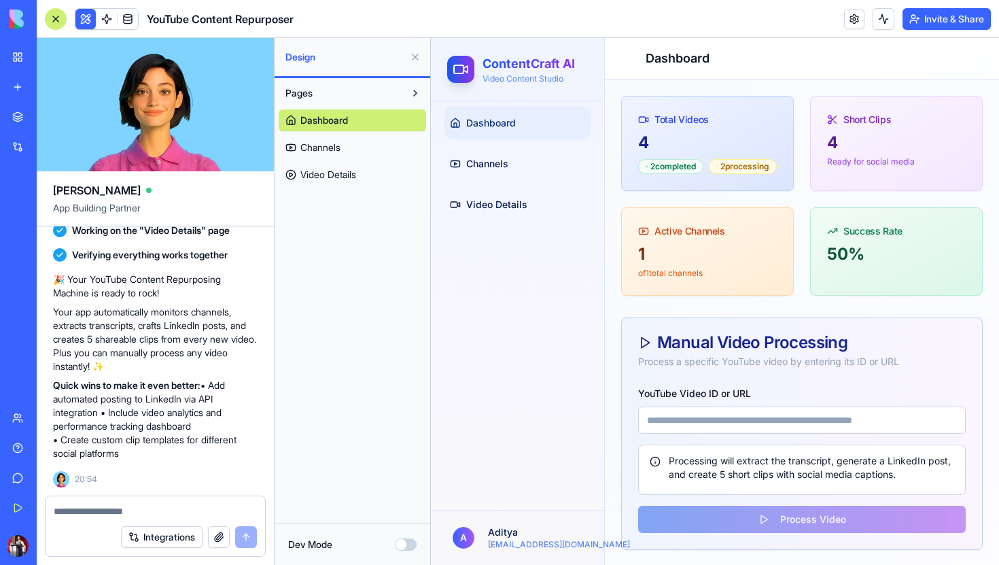
click at [846, 145] on div "4" at bounding box center [896, 143] width 139 height 22
click at [660, 174] on div "2 completed" at bounding box center [670, 166] width 65 height 15
click at [733, 170] on div "2 processing" at bounding box center [743, 166] width 68 height 15
click at [532, 197] on link "Video Details" at bounding box center [517, 204] width 146 height 33
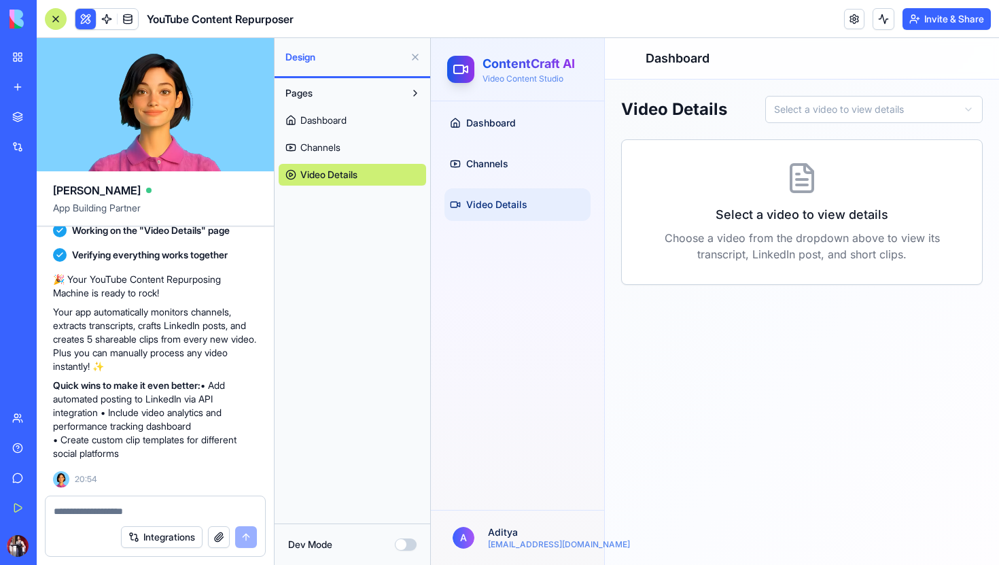
click at [342, 141] on link "Channels" at bounding box center [352, 148] width 147 height 22
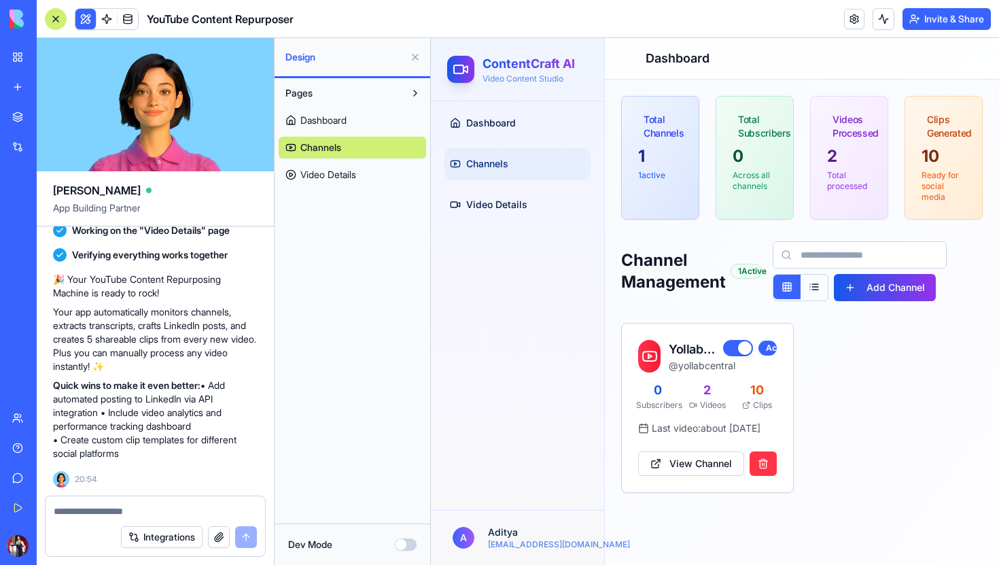
click at [416, 58] on button at bounding box center [415, 57] width 22 height 22
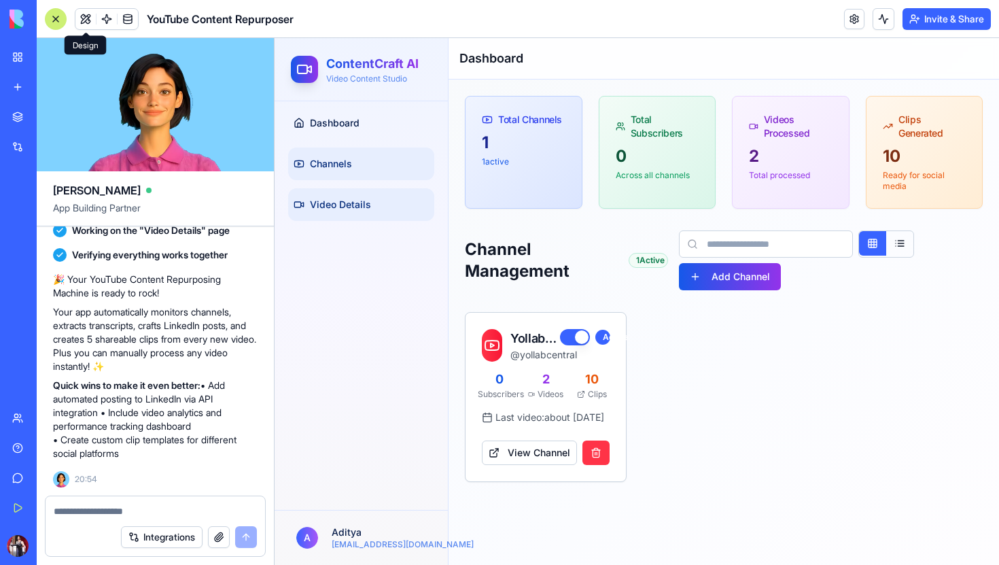
click at [352, 196] on link "Video Details" at bounding box center [361, 204] width 146 height 33
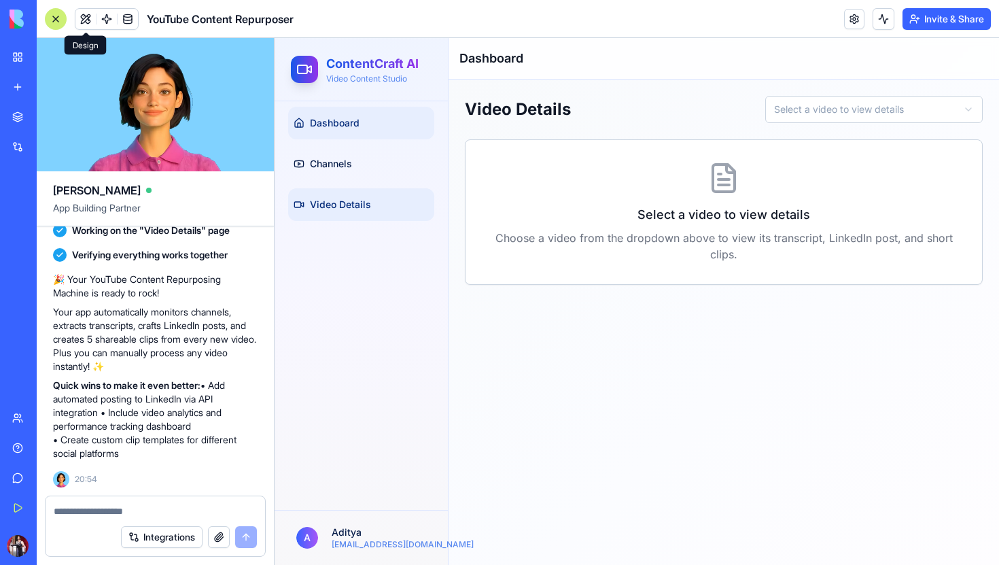
click at [362, 130] on link "Dashboard" at bounding box center [361, 123] width 146 height 33
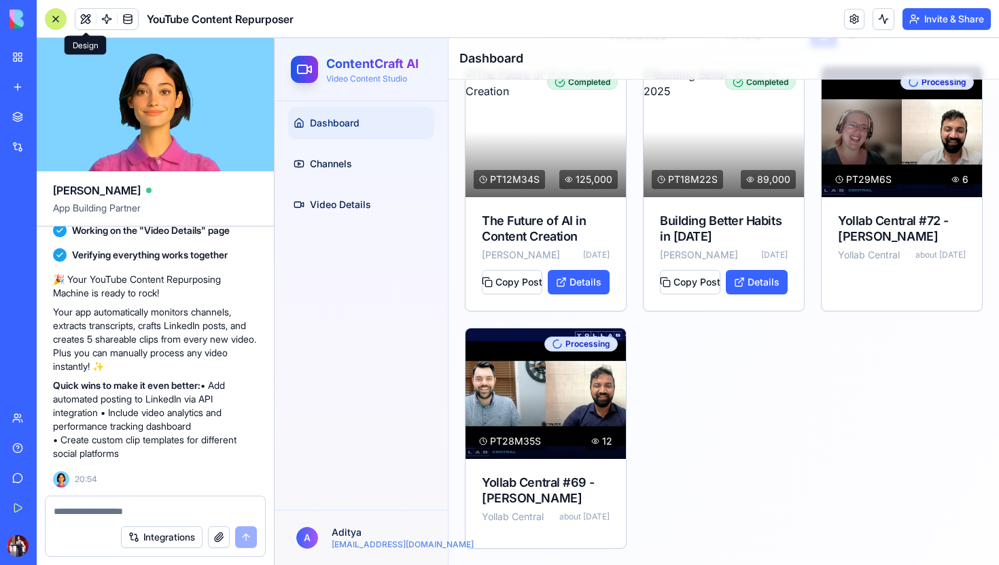
scroll to position [515, 0]
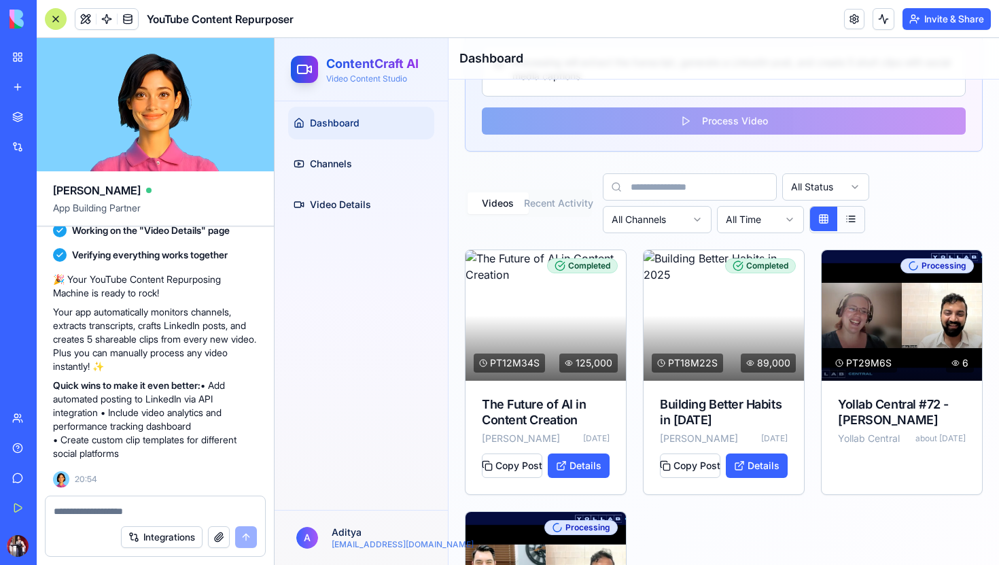
scroll to position [515, 0]
